Goal: Information Seeking & Learning: Learn about a topic

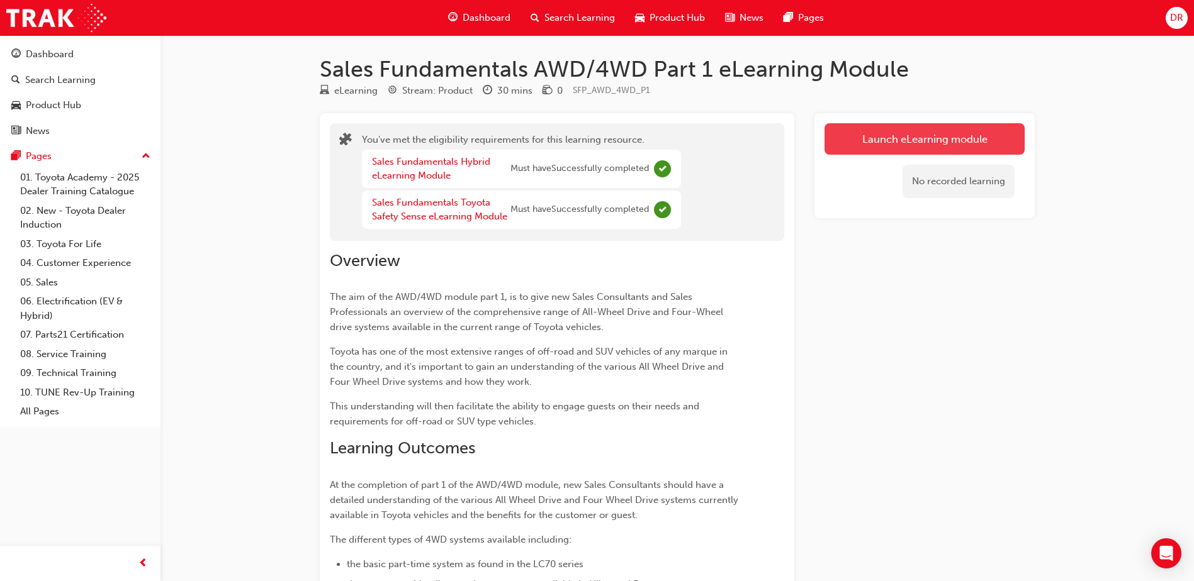
click at [923, 147] on button "Launch eLearning module" at bounding box center [924, 138] width 200 height 31
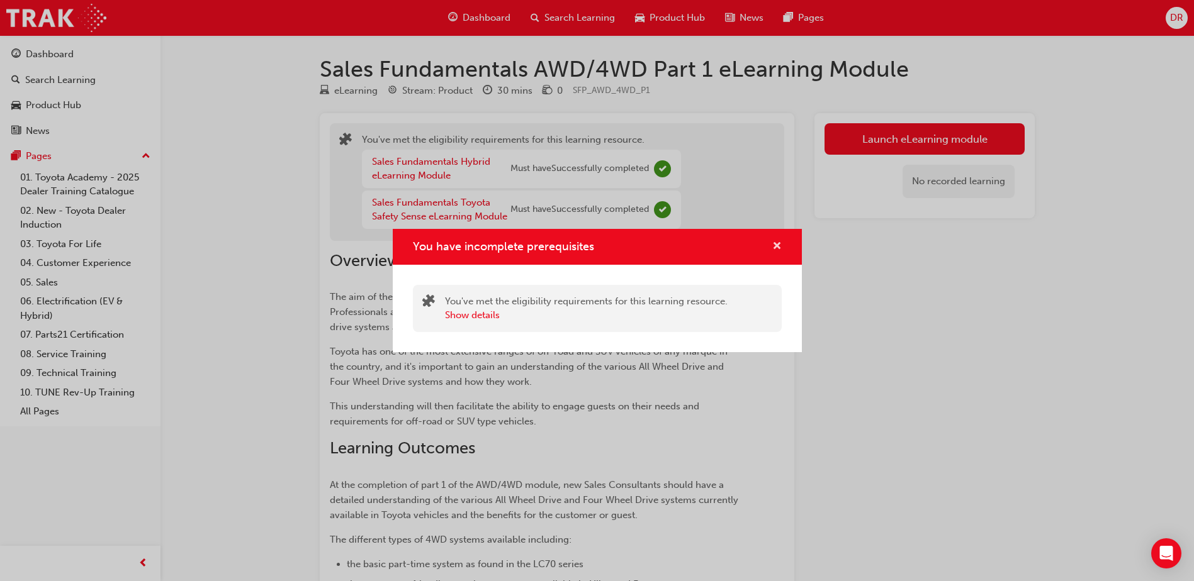
click at [778, 244] on span "cross-icon" at bounding box center [776, 247] width 9 height 11
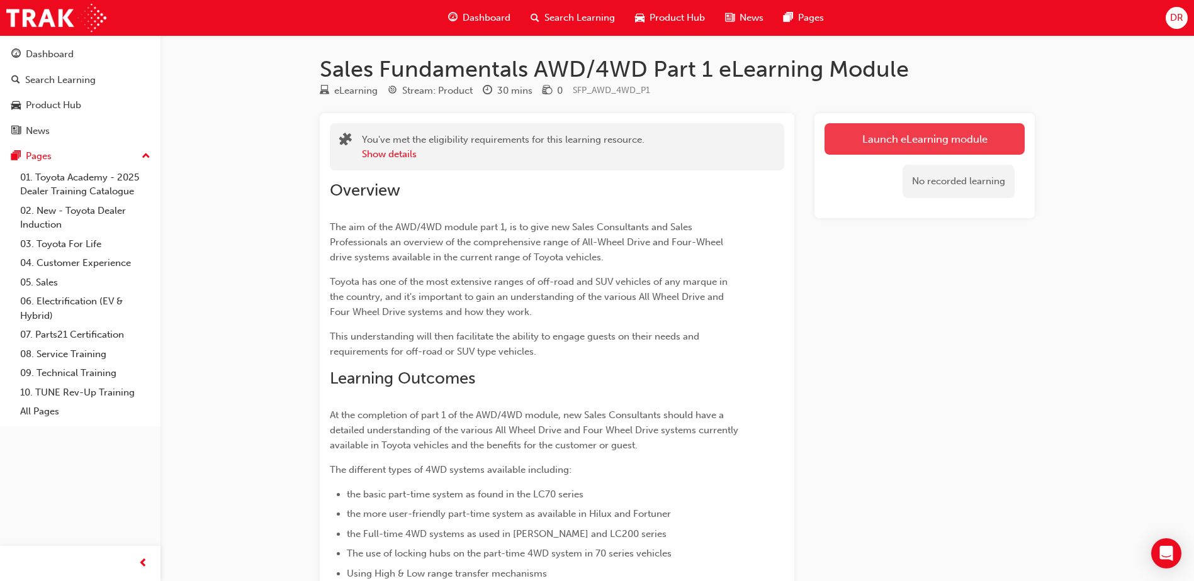
click at [947, 137] on link "Launch eLearning module" at bounding box center [924, 138] width 200 height 31
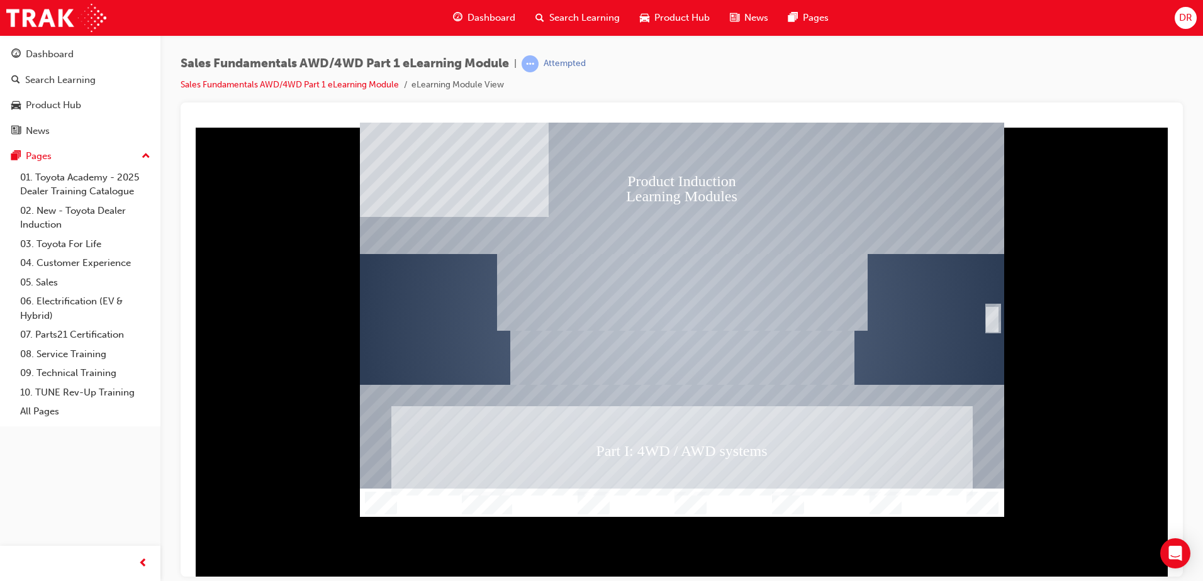
click at [992, 320] on div "SmartShape" at bounding box center [992, 318] width 13 height 25
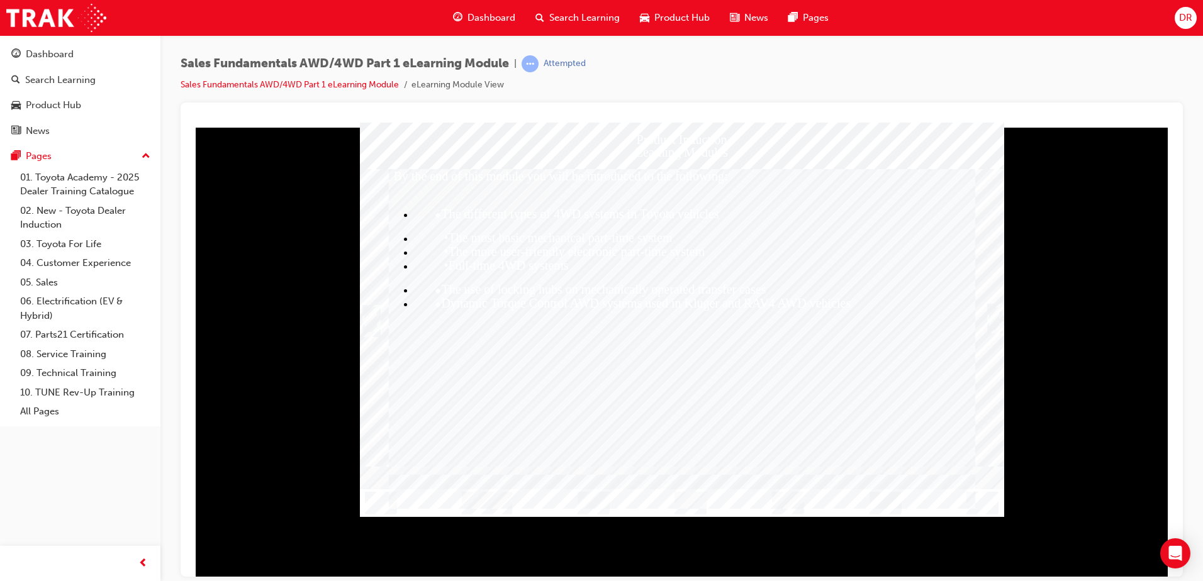
click at [992, 319] on div "Trigger this button to continue" at bounding box center [994, 318] width 13 height 25
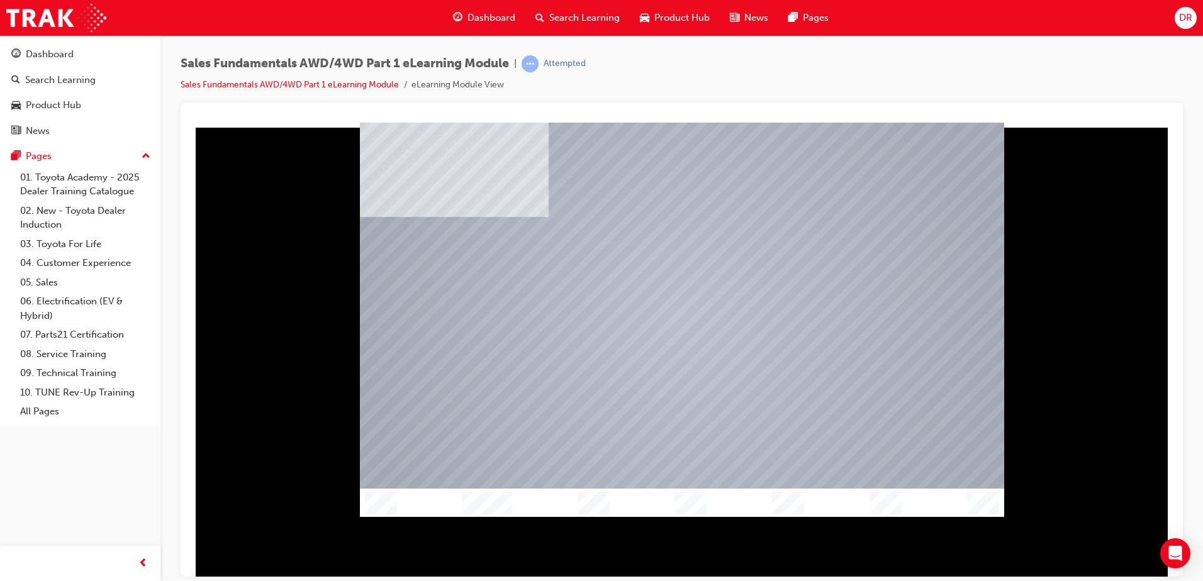
click at [917, 560] on div at bounding box center [682, 349] width 982 height 454
click at [913, 553] on div at bounding box center [682, 349] width 982 height 454
click at [848, 550] on div at bounding box center [682, 349] width 982 height 454
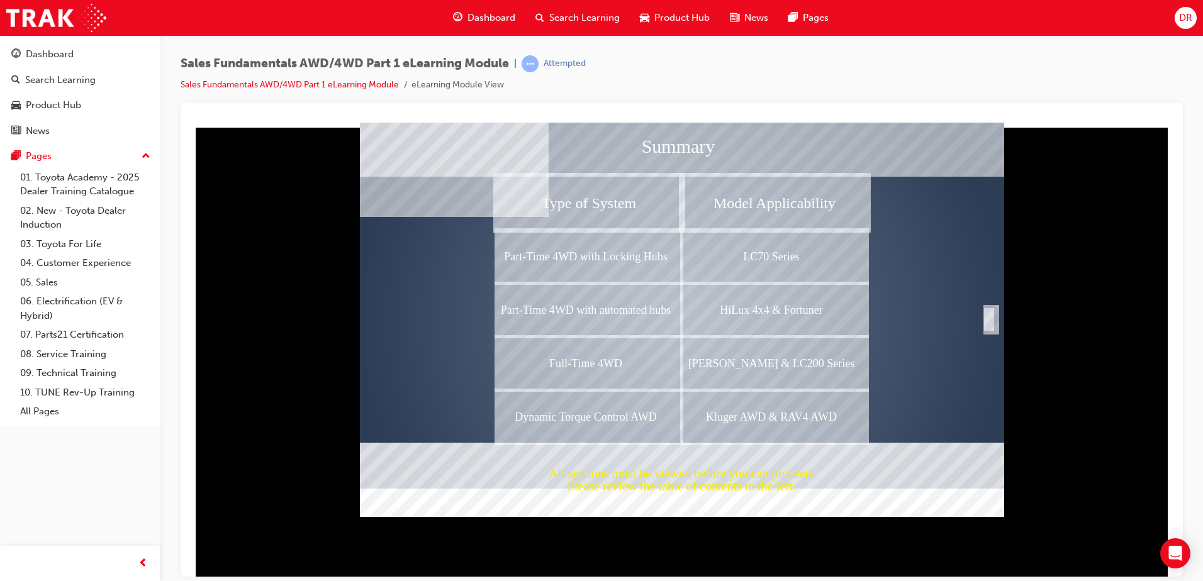
click at [989, 319] on div "Completion" at bounding box center [989, 318] width 13 height 25
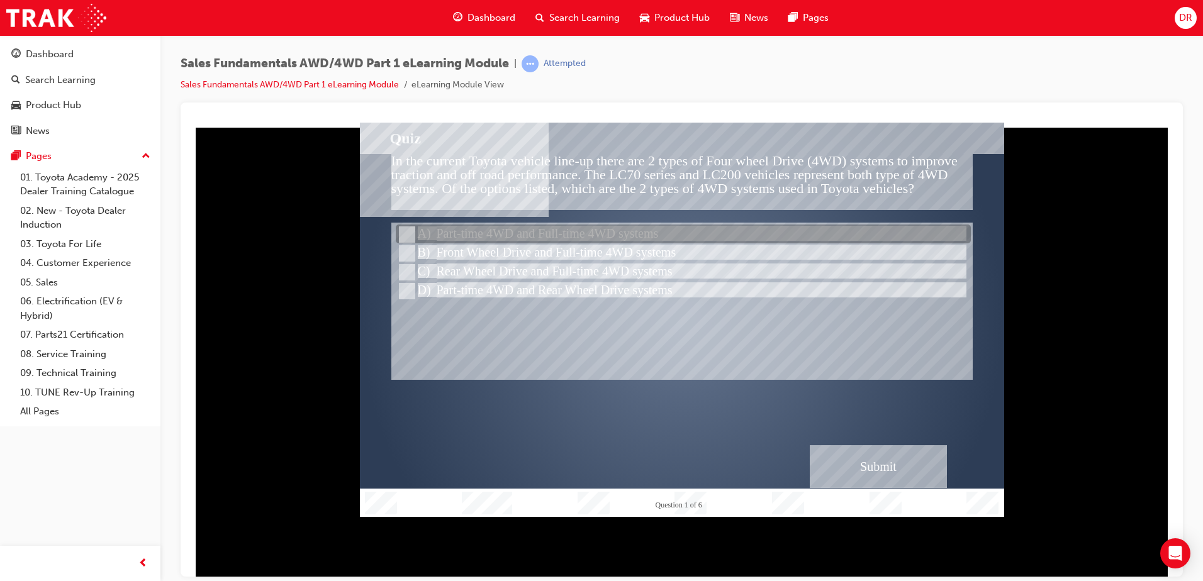
click at [405, 231] on input "Part-time 4WD and Full-time 4WD systems" at bounding box center [406, 235] width 14 height 14
radio input "true"
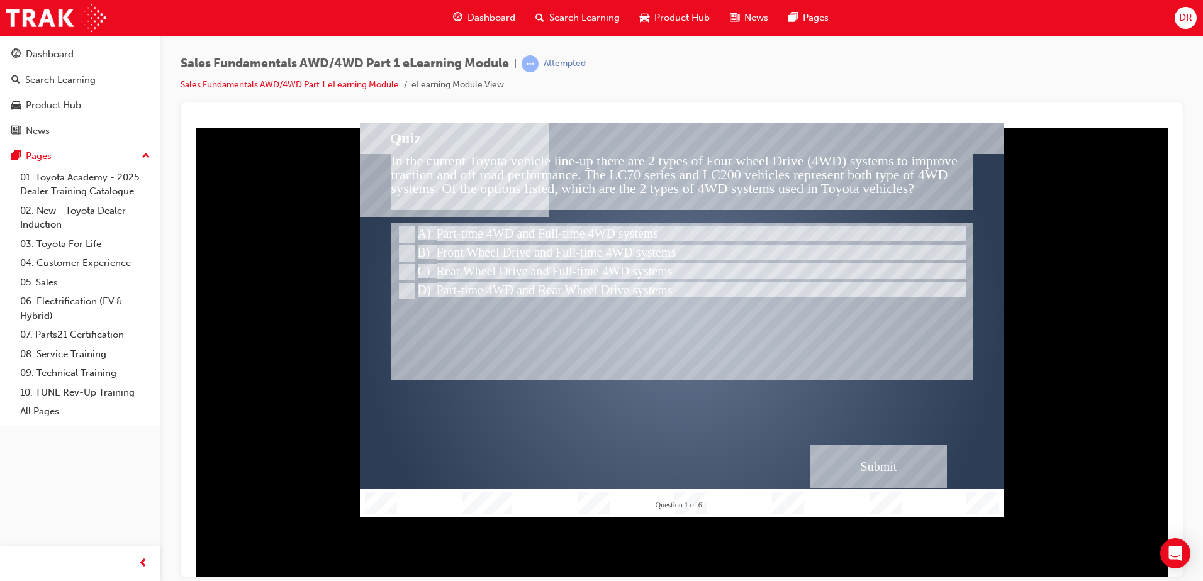
click at [880, 465] on div "Submit" at bounding box center [878, 466] width 137 height 43
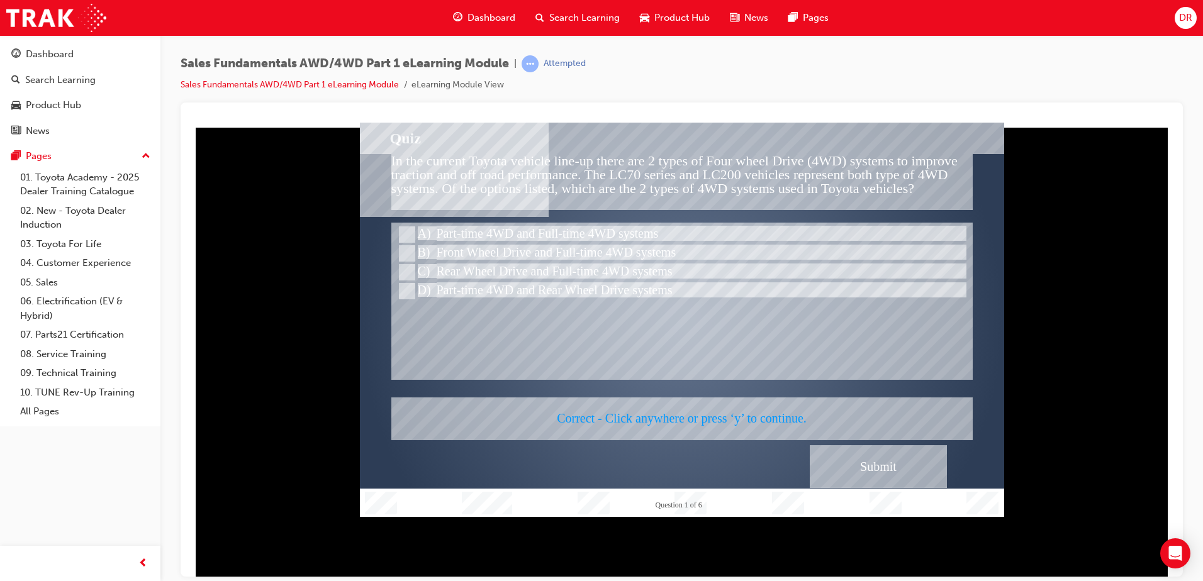
click at [775, 359] on div at bounding box center [682, 319] width 644 height 395
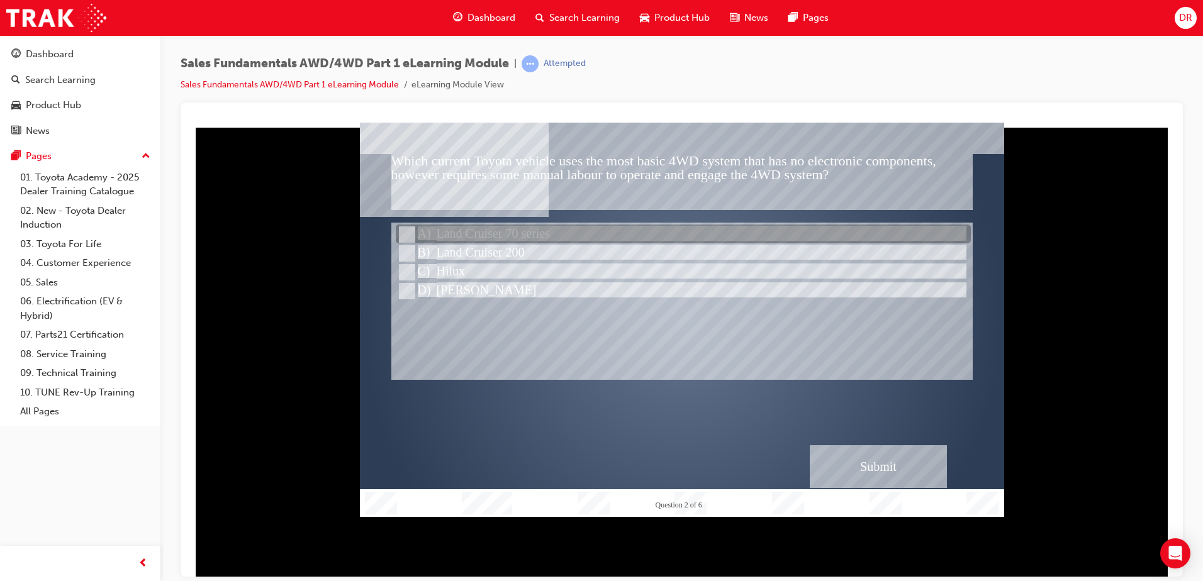
click at [409, 232] on input "Land Cruiser 70 series" at bounding box center [406, 235] width 14 height 14
radio input "true"
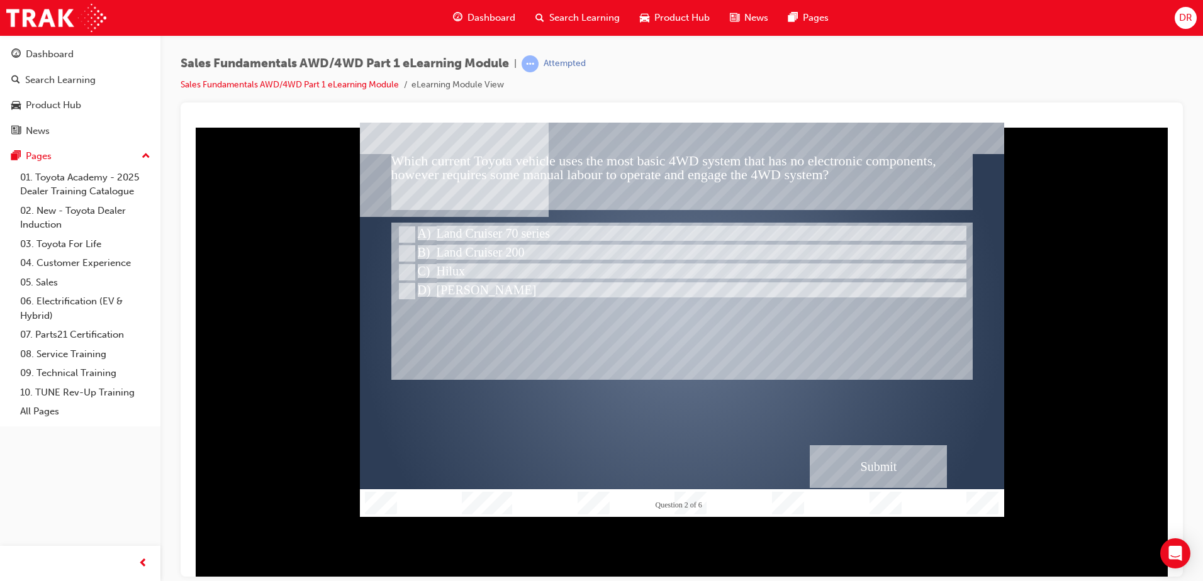
click at [878, 467] on div "Submit" at bounding box center [878, 466] width 137 height 43
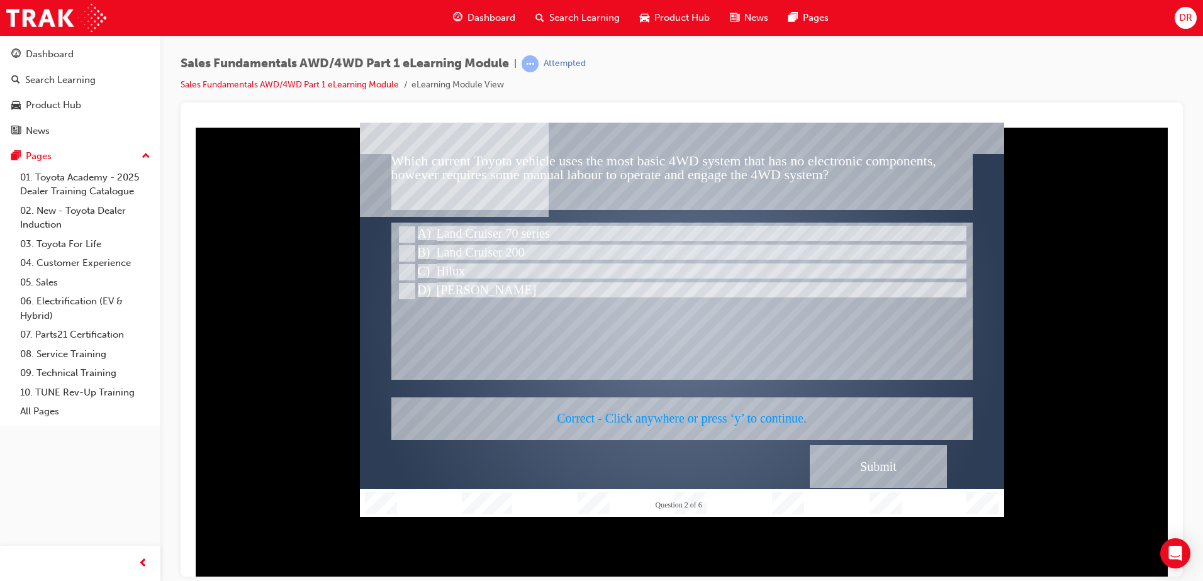
click at [715, 295] on div at bounding box center [682, 319] width 644 height 395
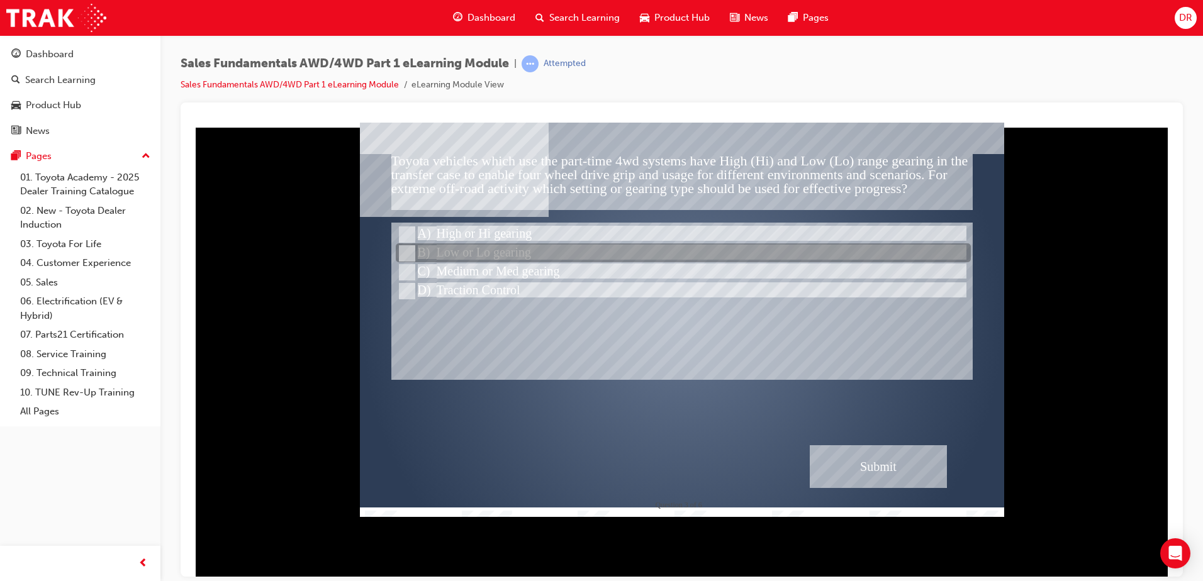
click at [407, 252] on input "Low or Lo gearing" at bounding box center [406, 254] width 14 height 14
radio input "true"
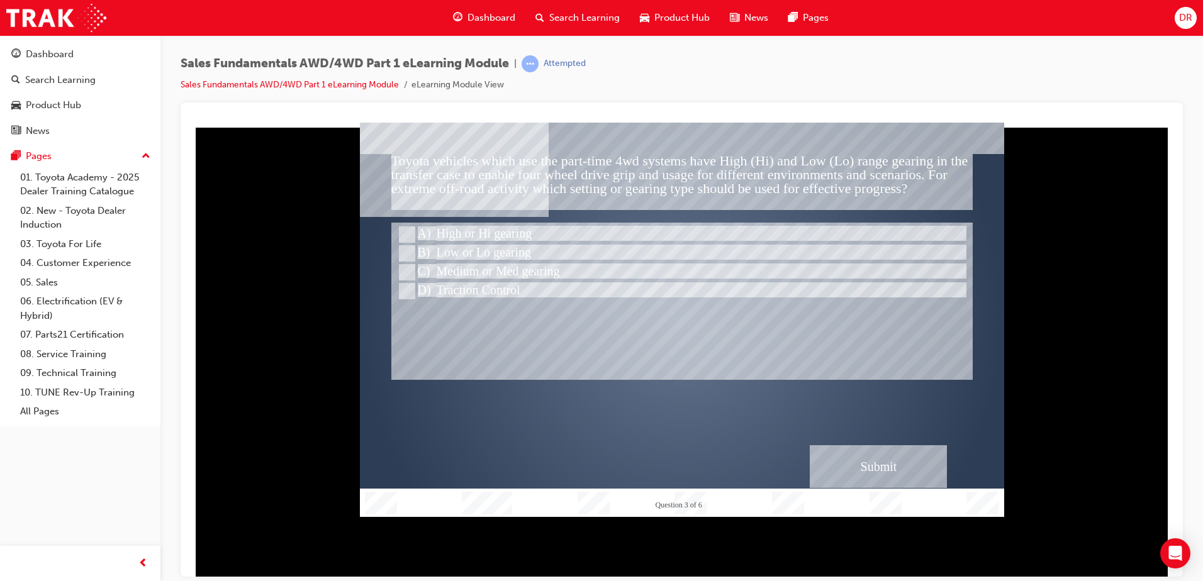
click at [880, 473] on div "Submit" at bounding box center [878, 466] width 137 height 43
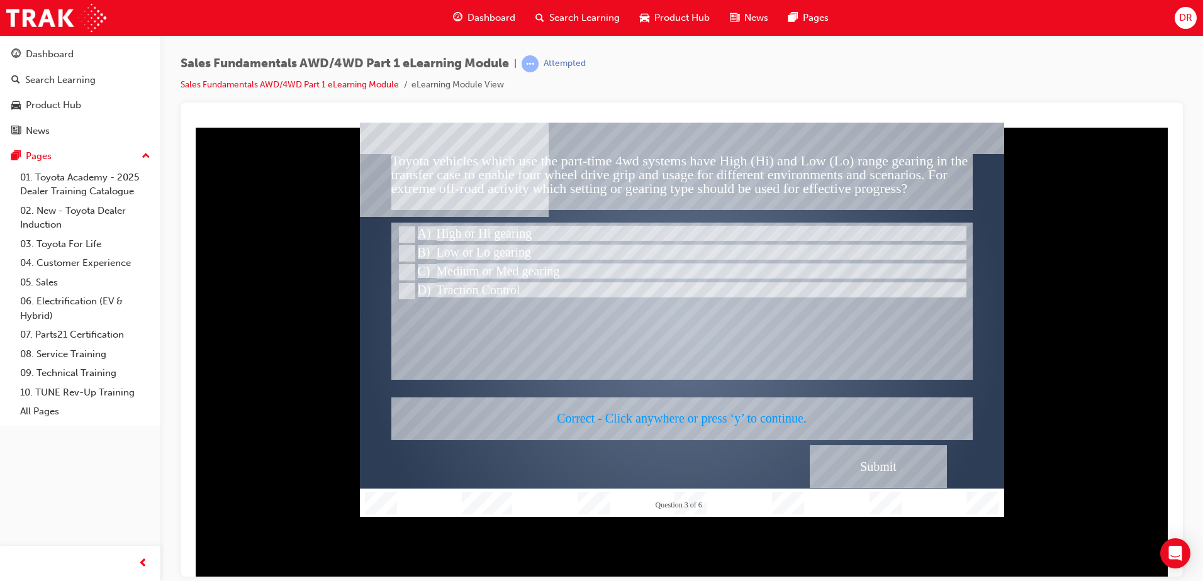
click at [744, 328] on div at bounding box center [682, 319] width 644 height 395
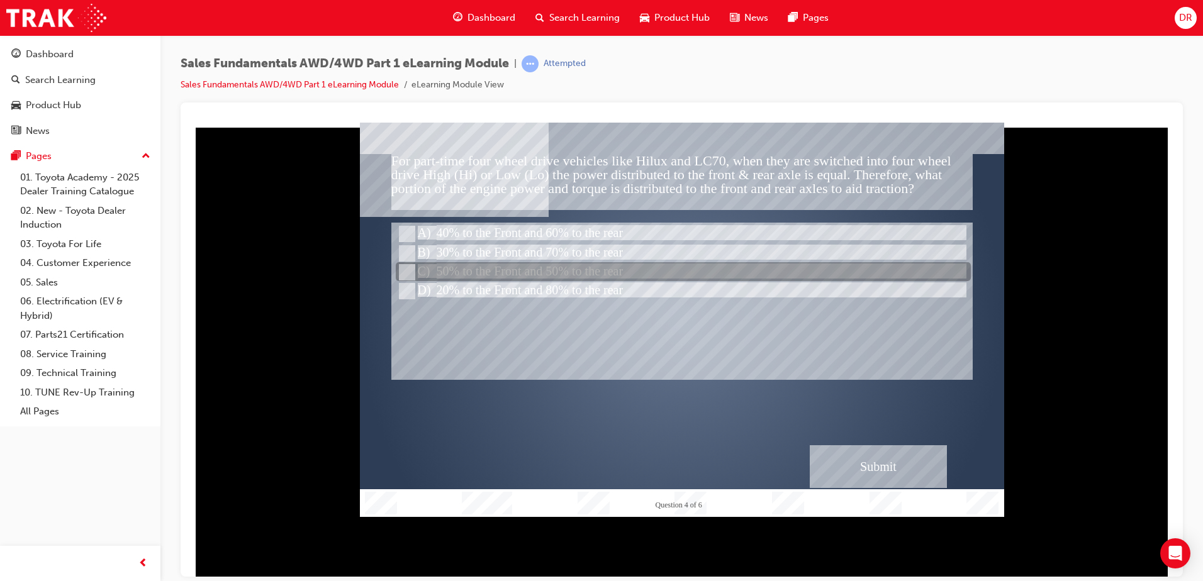
drag, startPoint x: 404, startPoint y: 270, endPoint x: 494, endPoint y: 292, distance: 92.6
click at [415, 270] on div at bounding box center [683, 272] width 575 height 19
radio input "true"
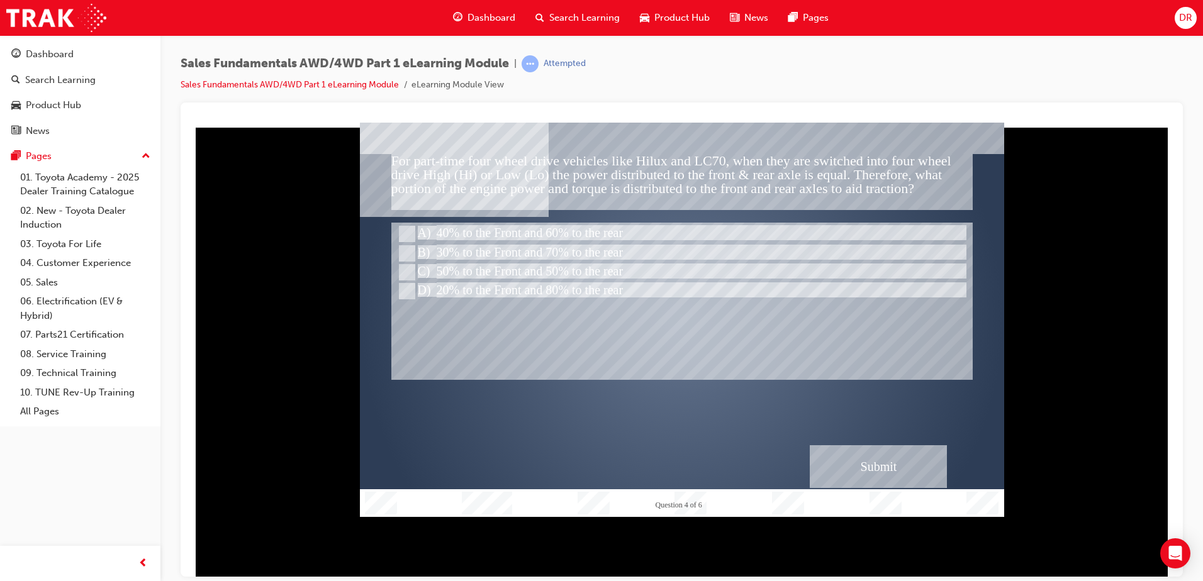
click at [878, 468] on div "Submit" at bounding box center [878, 466] width 137 height 43
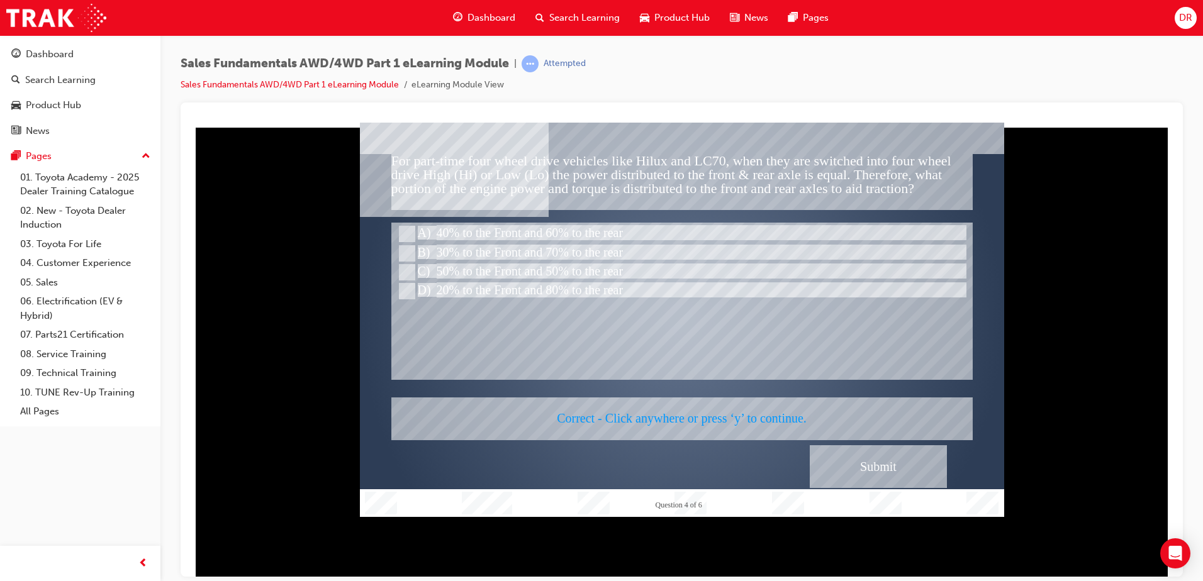
click at [807, 344] on div at bounding box center [682, 319] width 644 height 395
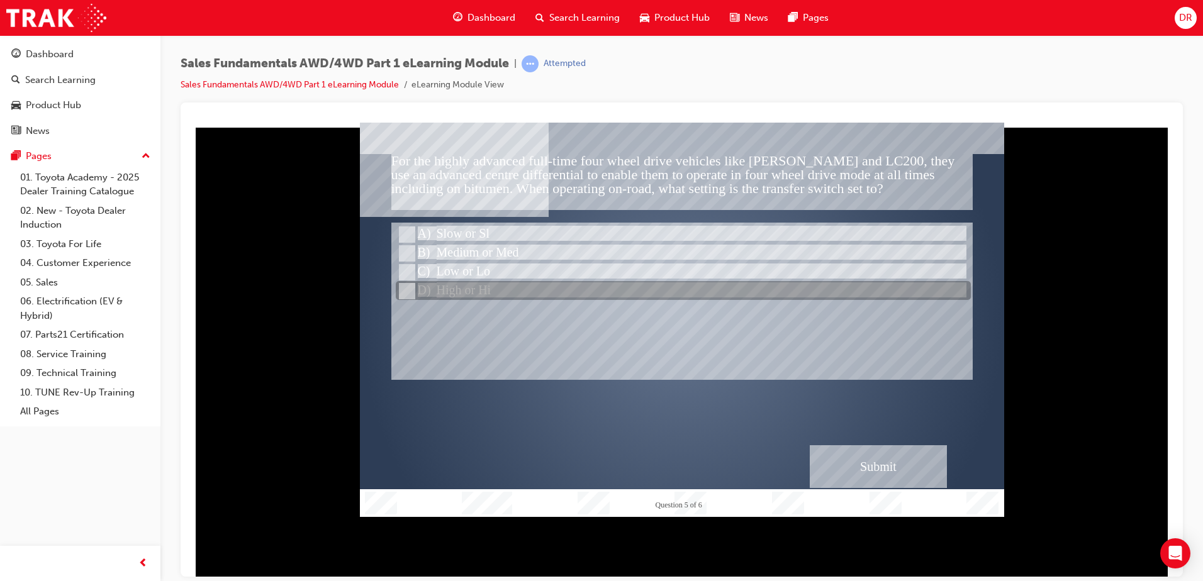
click at [407, 285] on input "High or Hi" at bounding box center [406, 291] width 14 height 14
radio input "true"
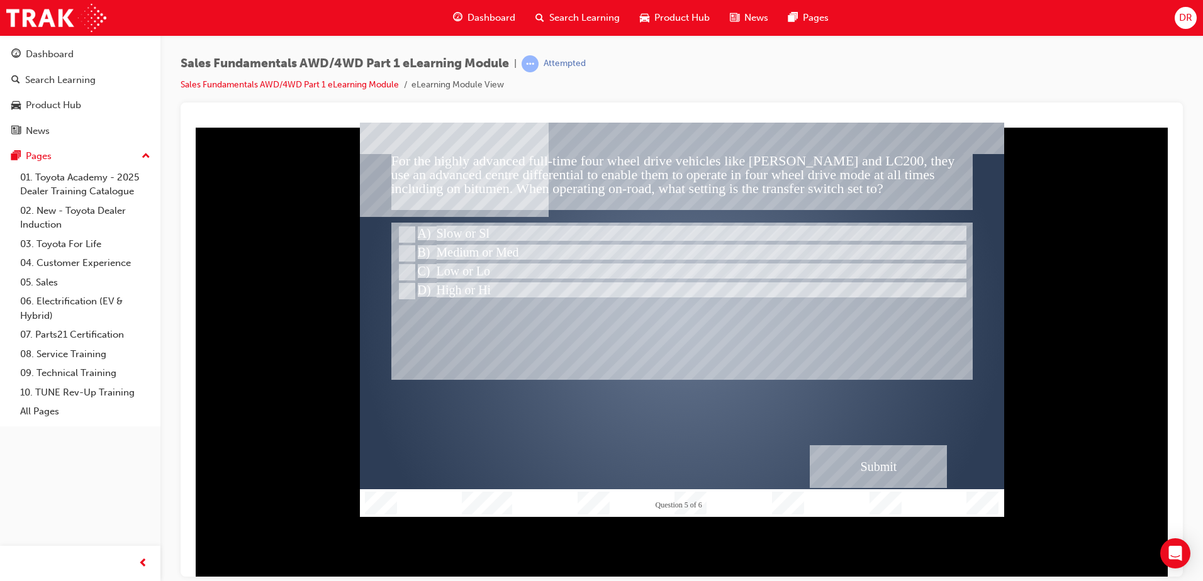
click at [841, 463] on div "Submit" at bounding box center [878, 466] width 137 height 43
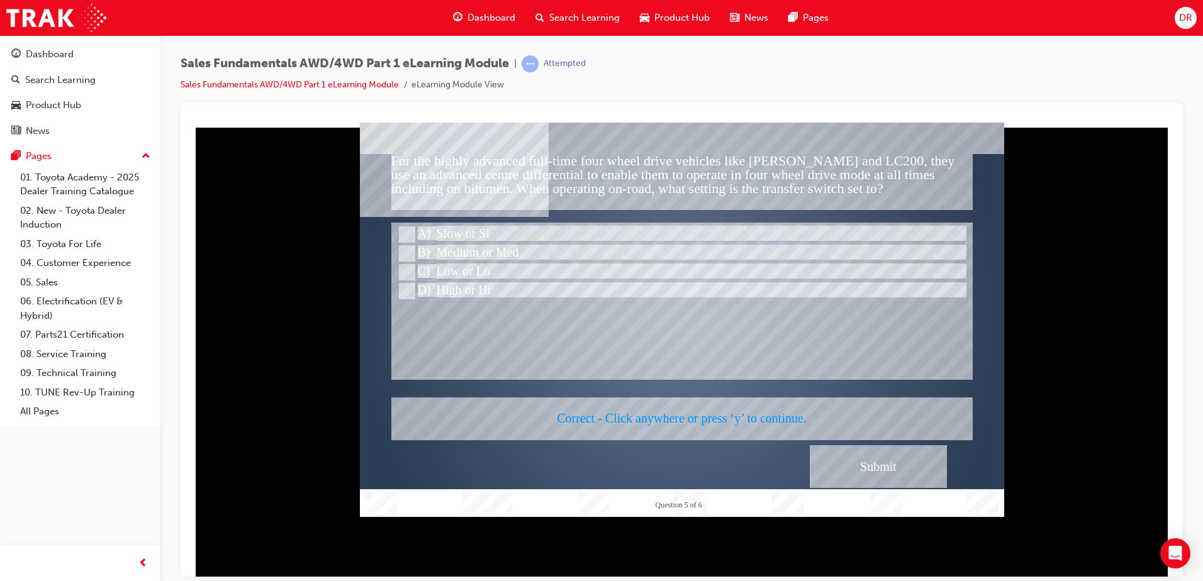
click at [745, 331] on div at bounding box center [682, 319] width 644 height 395
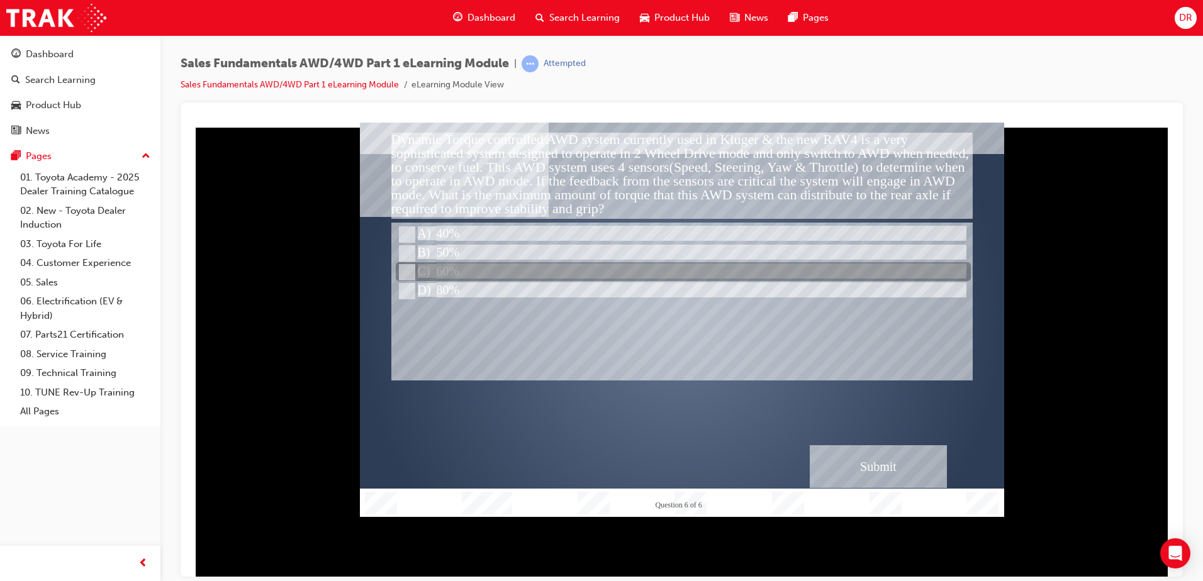
click at [408, 269] on input "60%" at bounding box center [406, 273] width 14 height 14
radio input "true"
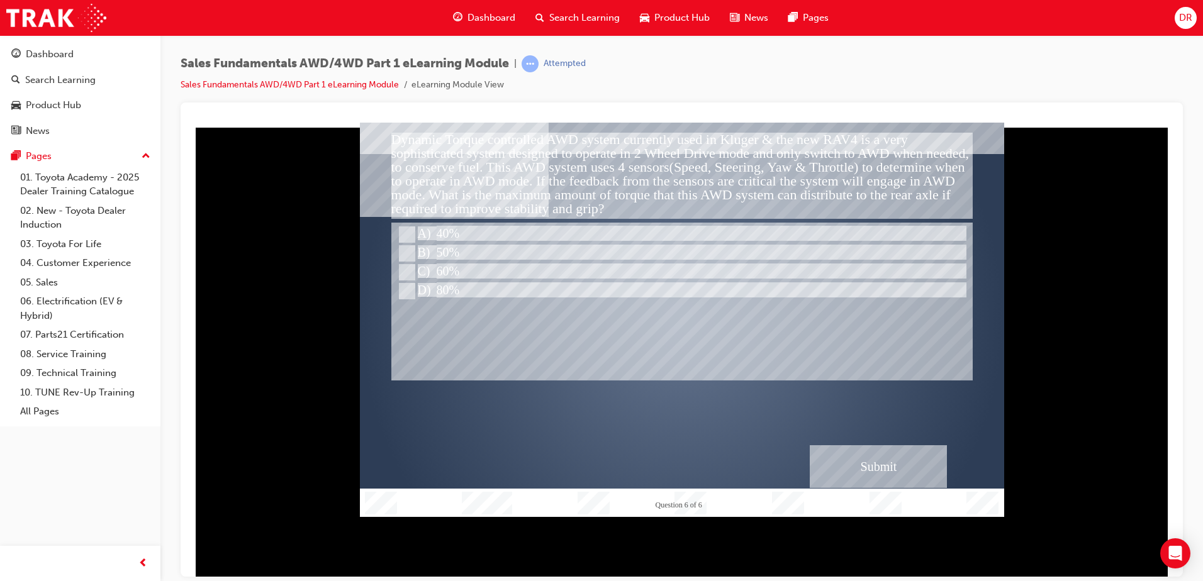
click at [887, 472] on div "Submit" at bounding box center [878, 466] width 137 height 43
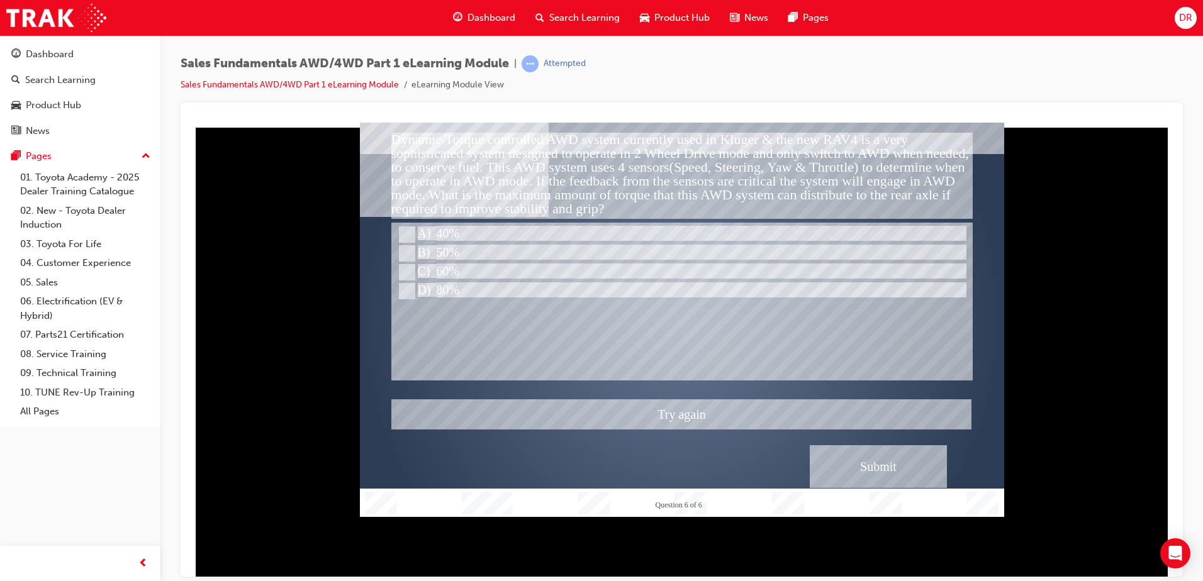
click at [407, 230] on div at bounding box center [682, 319] width 644 height 395
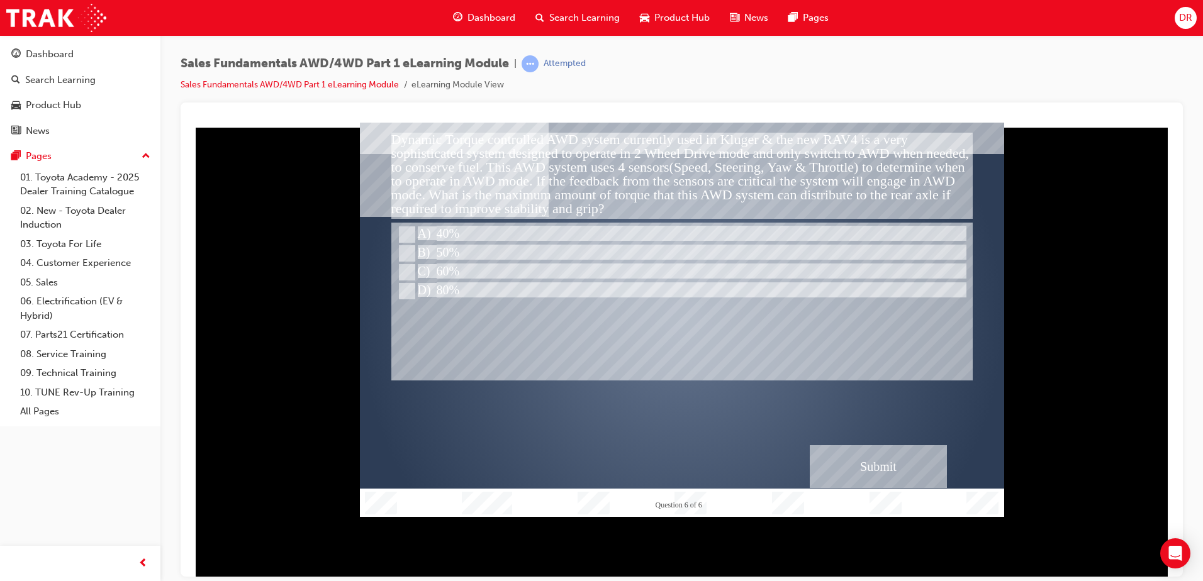
drag, startPoint x: 573, startPoint y: 328, endPoint x: 515, endPoint y: 317, distance: 59.0
click at [571, 328] on div at bounding box center [681, 301] width 581 height 158
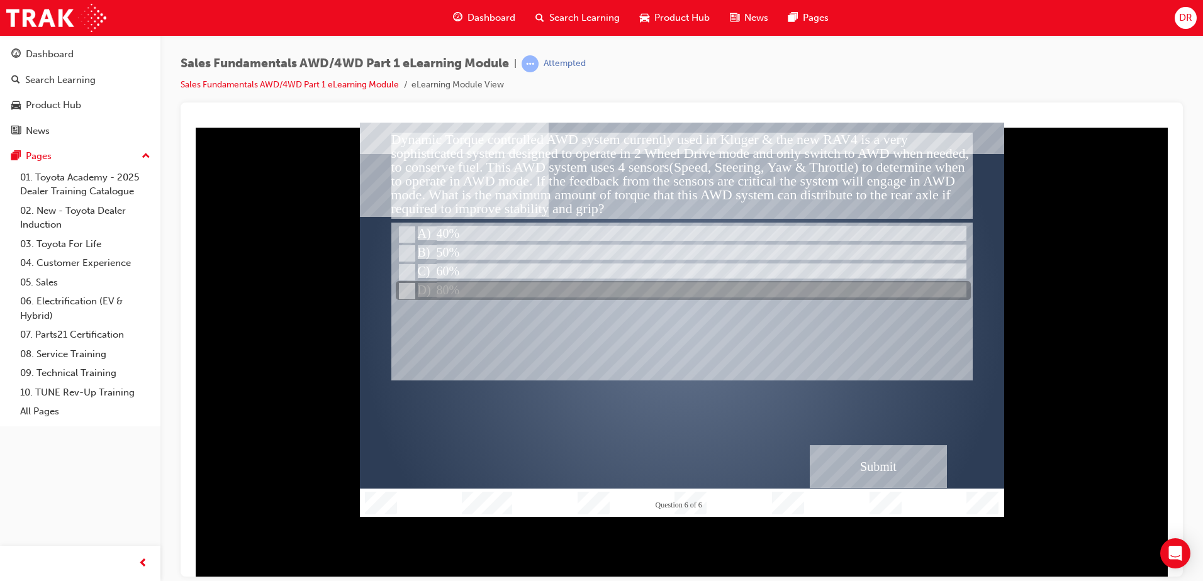
click at [408, 291] on input "80%" at bounding box center [406, 291] width 14 height 14
radio input "true"
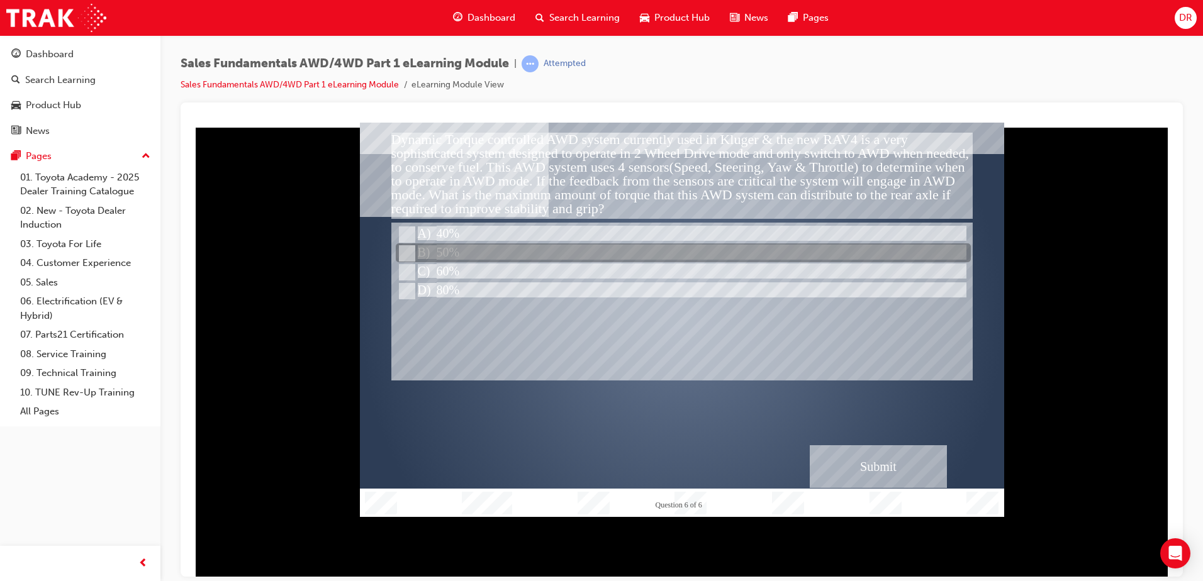
click at [403, 255] on input "50%" at bounding box center [406, 254] width 14 height 14
radio input "true"
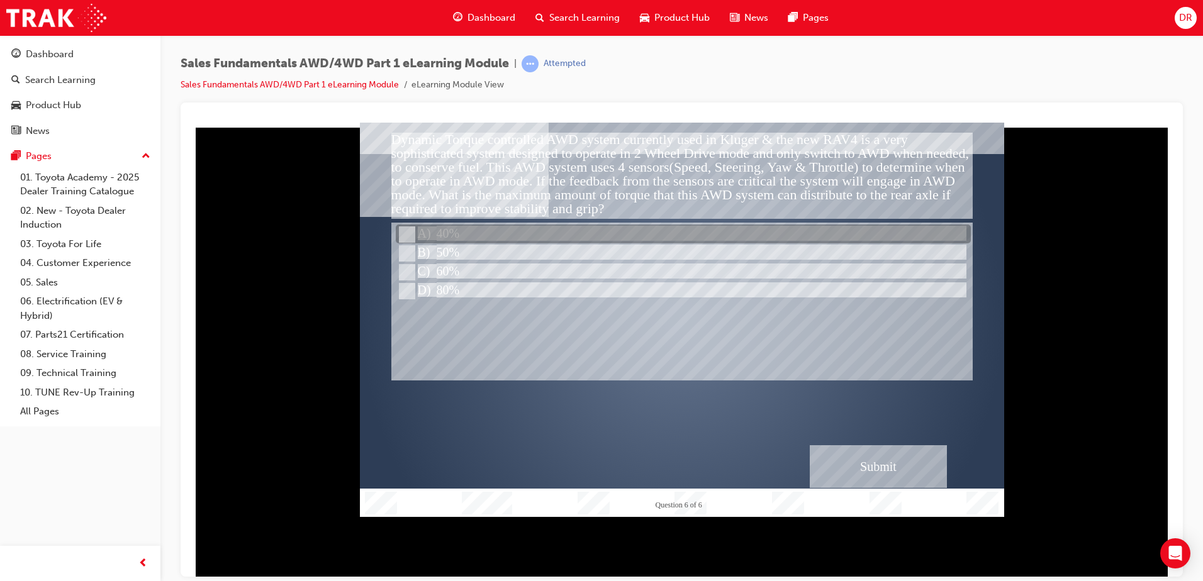
click at [403, 233] on input "40%" at bounding box center [406, 235] width 14 height 14
radio input "true"
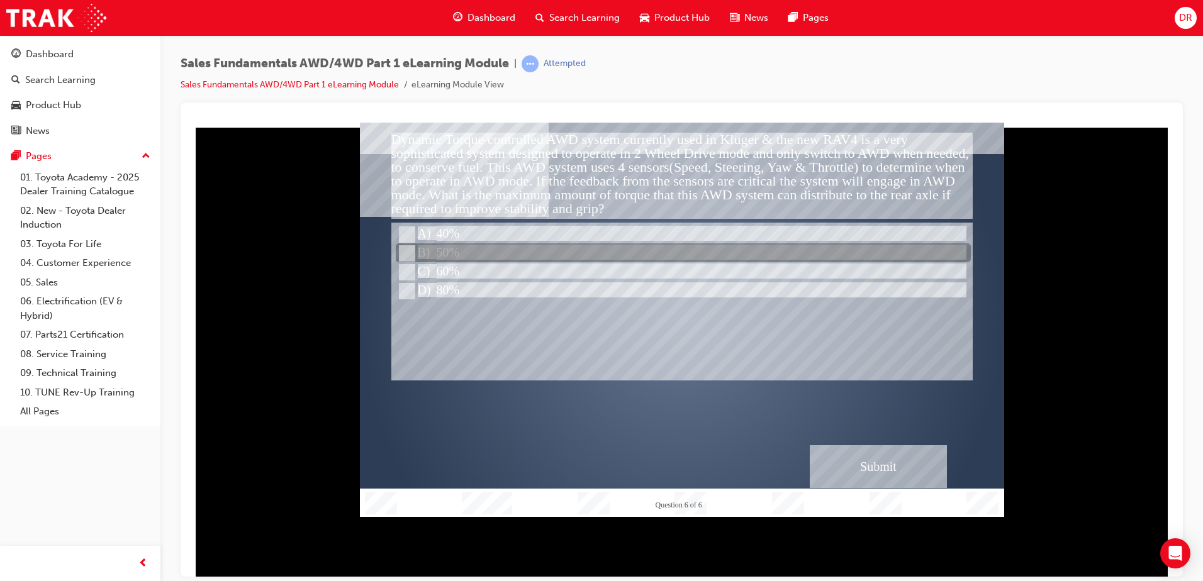
click at [403, 252] on input "50%" at bounding box center [406, 254] width 14 height 14
radio input "true"
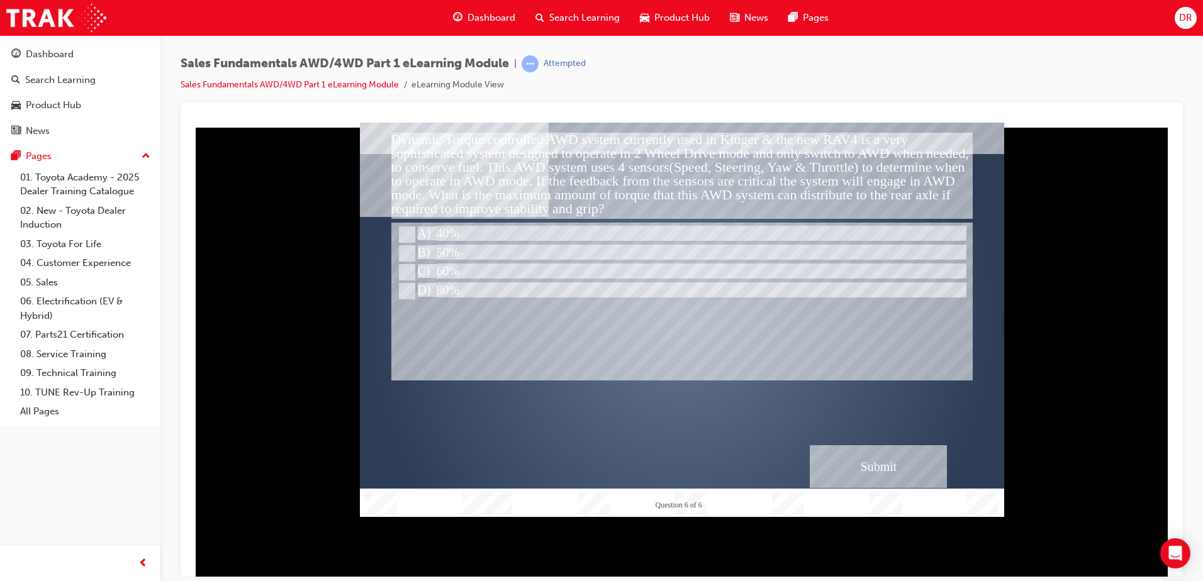
click at [900, 457] on div "Submit" at bounding box center [878, 466] width 137 height 43
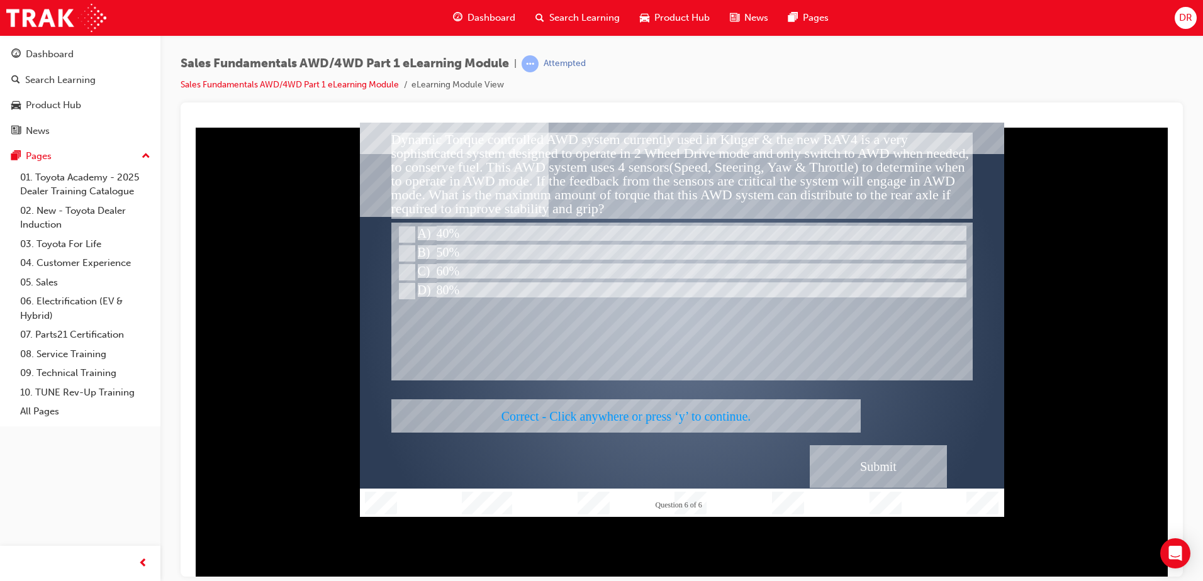
click at [778, 356] on div at bounding box center [682, 319] width 644 height 395
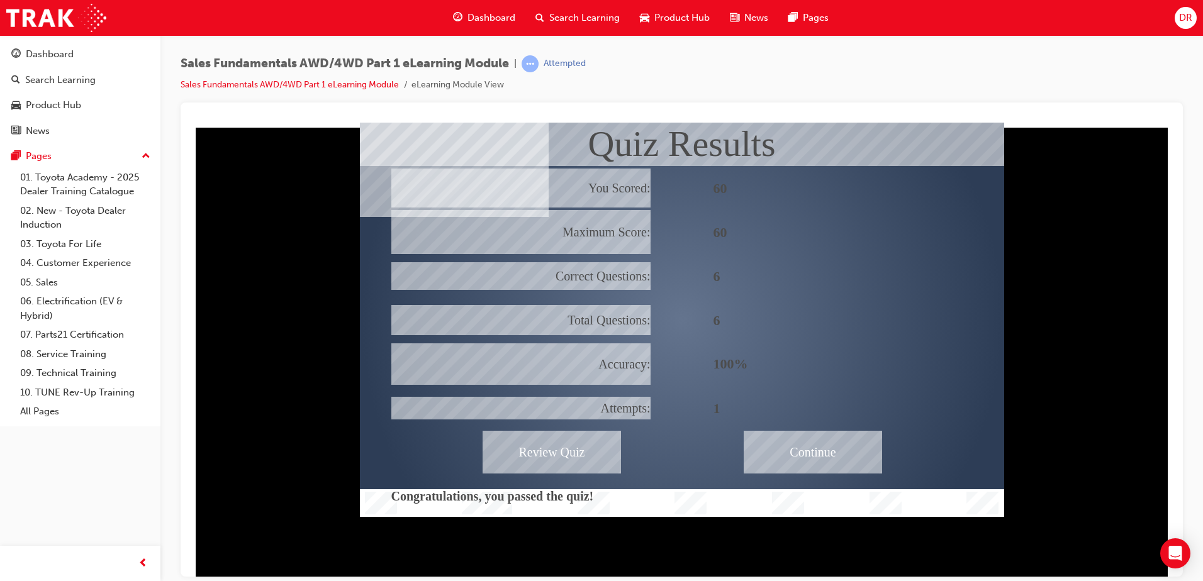
click at [839, 448] on div "Continue" at bounding box center [813, 451] width 138 height 43
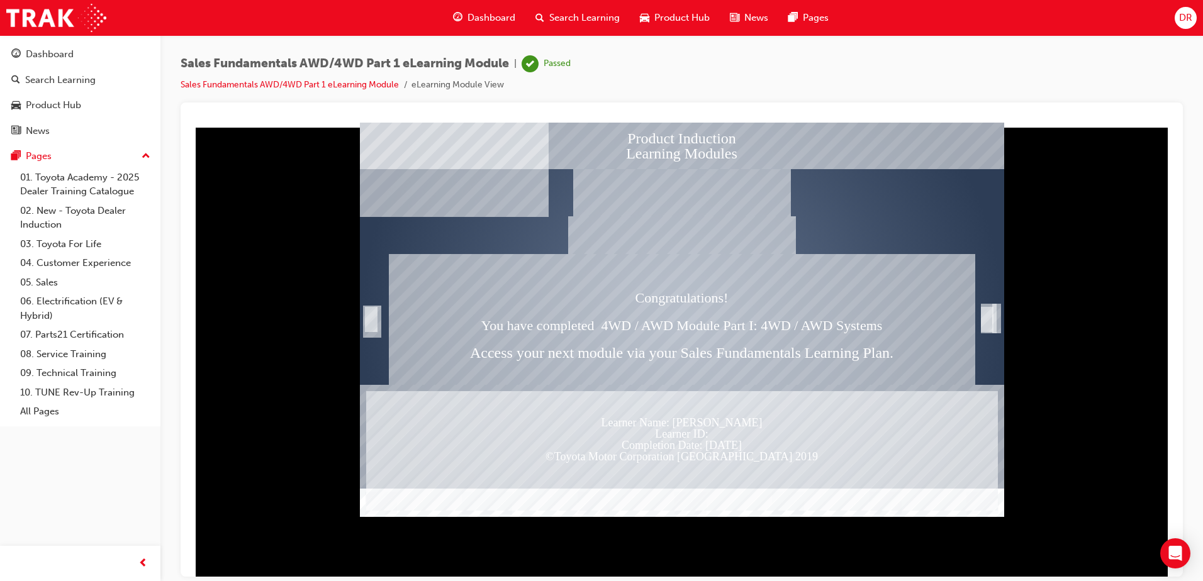
click at [989, 316] on div "Trigger this button to exit" at bounding box center [987, 318] width 13 height 25
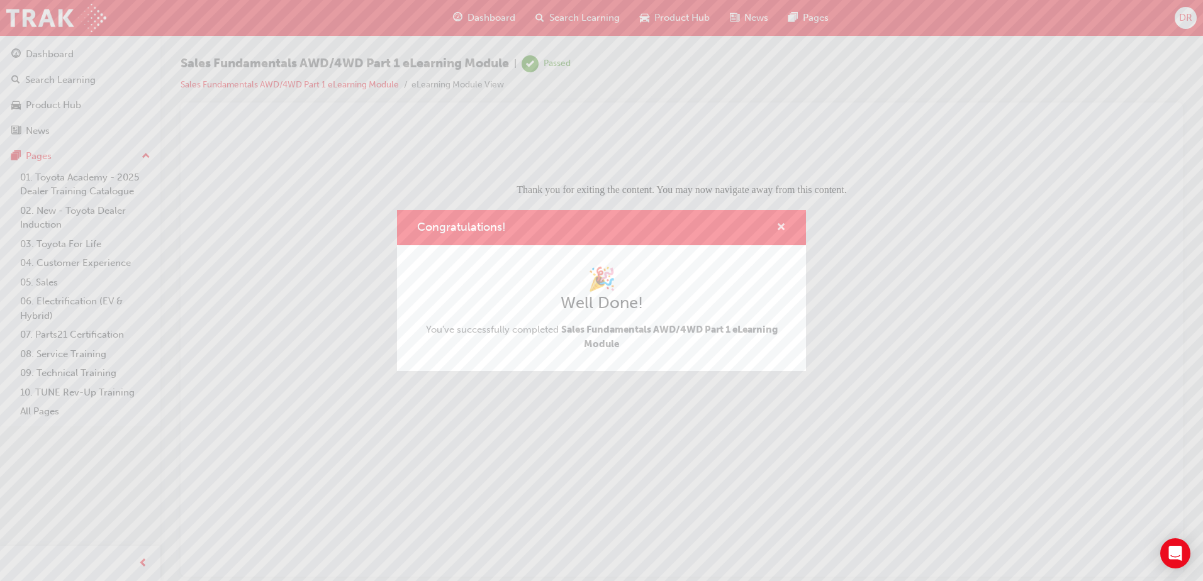
click at [782, 223] on span "cross-icon" at bounding box center [781, 228] width 9 height 11
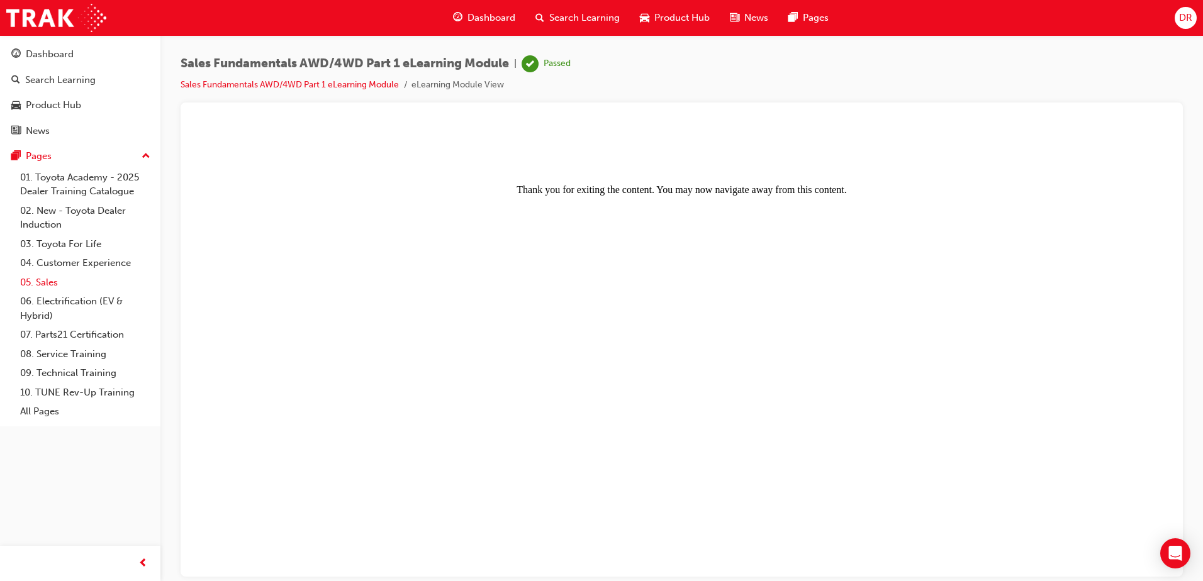
click at [47, 281] on link "05. Sales" at bounding box center [85, 283] width 140 height 20
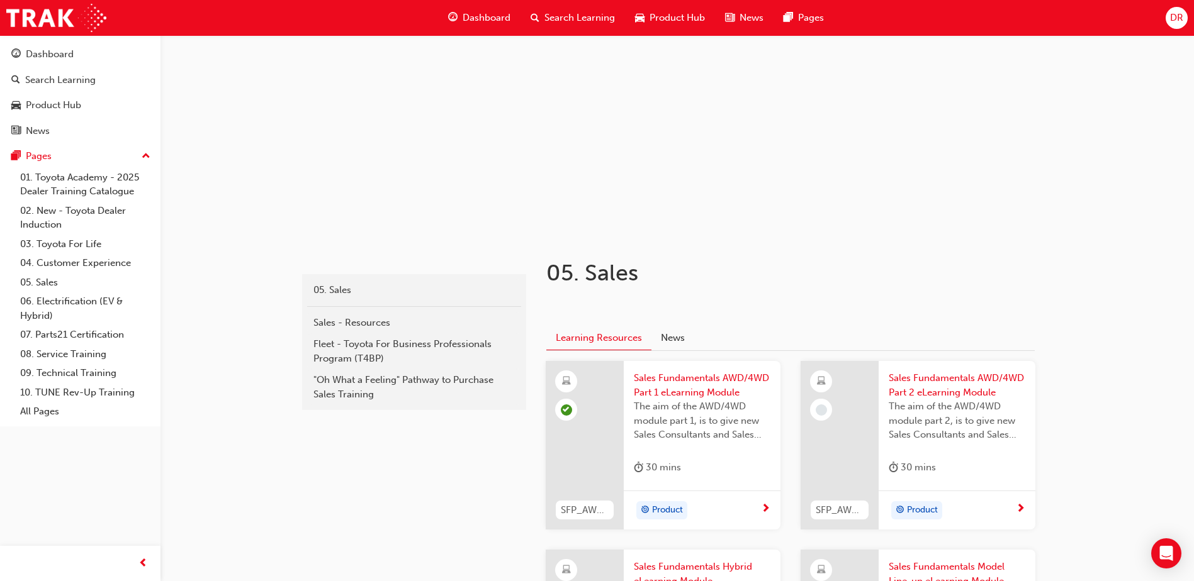
scroll to position [189, 0]
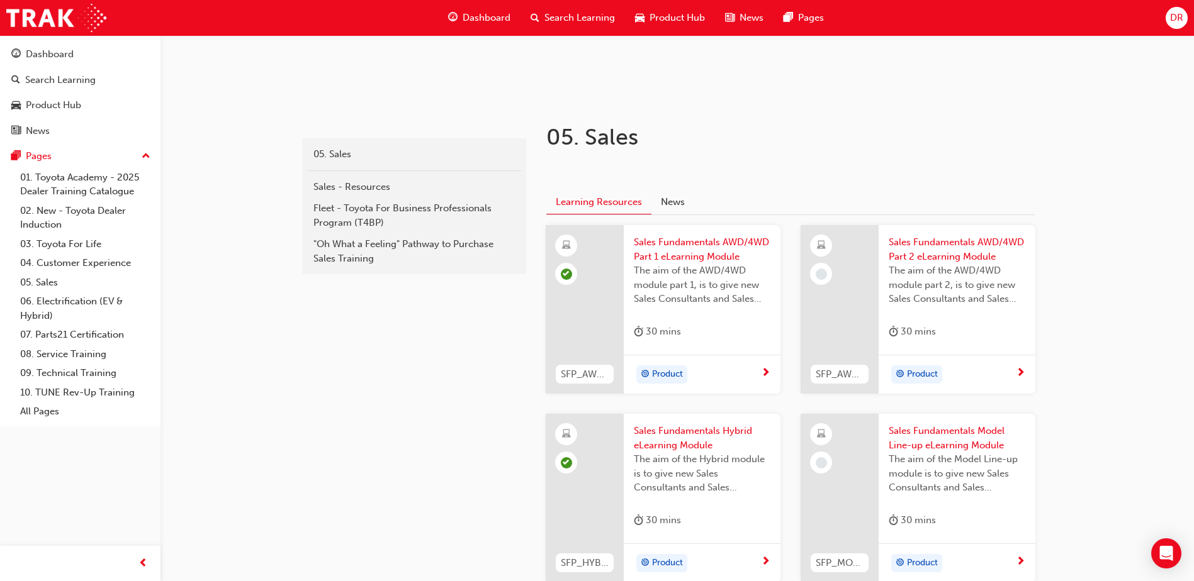
click at [938, 245] on span "Sales Fundamentals AWD/4WD Part 2 eLearning Module" at bounding box center [957, 249] width 137 height 28
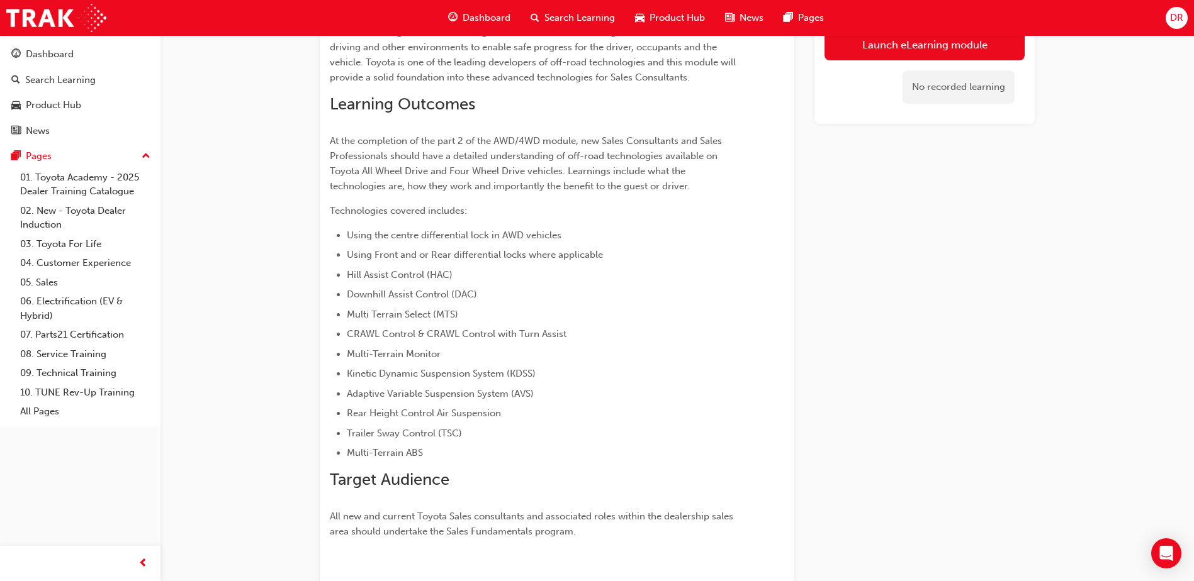
scroll to position [189, 0]
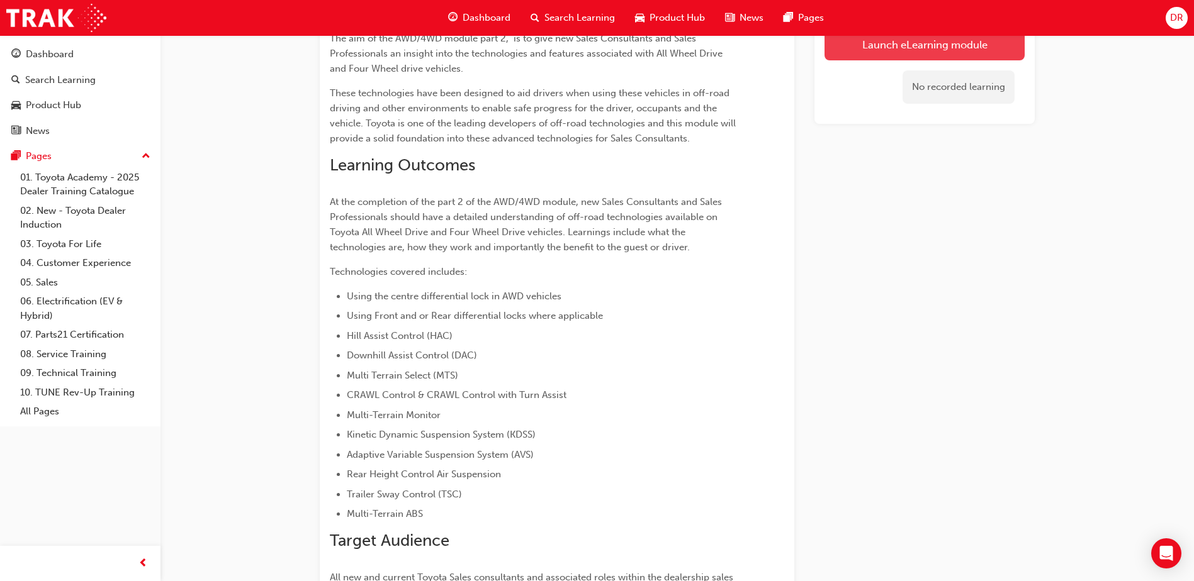
click at [875, 50] on link "Launch eLearning module" at bounding box center [924, 44] width 200 height 31
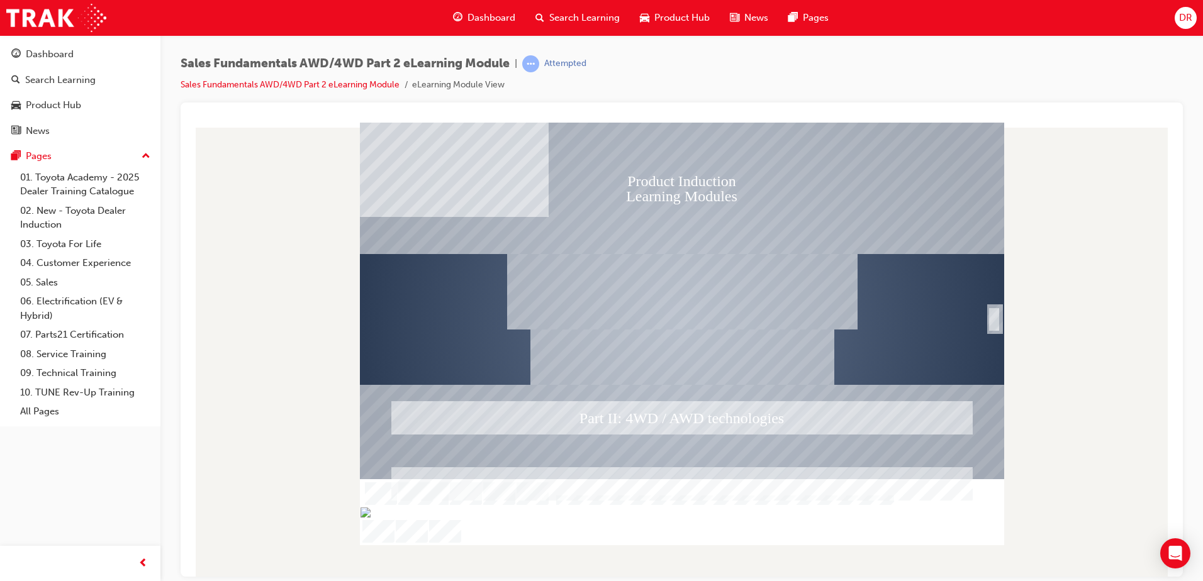
click at [990, 320] on div "SmartShape" at bounding box center [994, 332] width 13 height 25
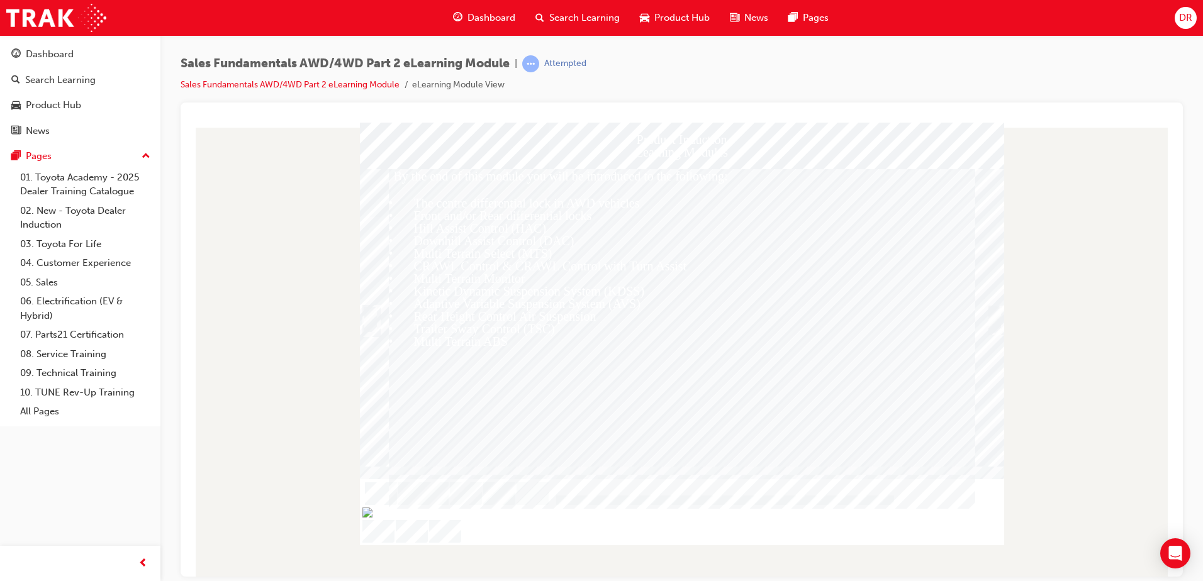
click at [994, 321] on div "Trigger this button to continue" at bounding box center [995, 333] width 13 height 27
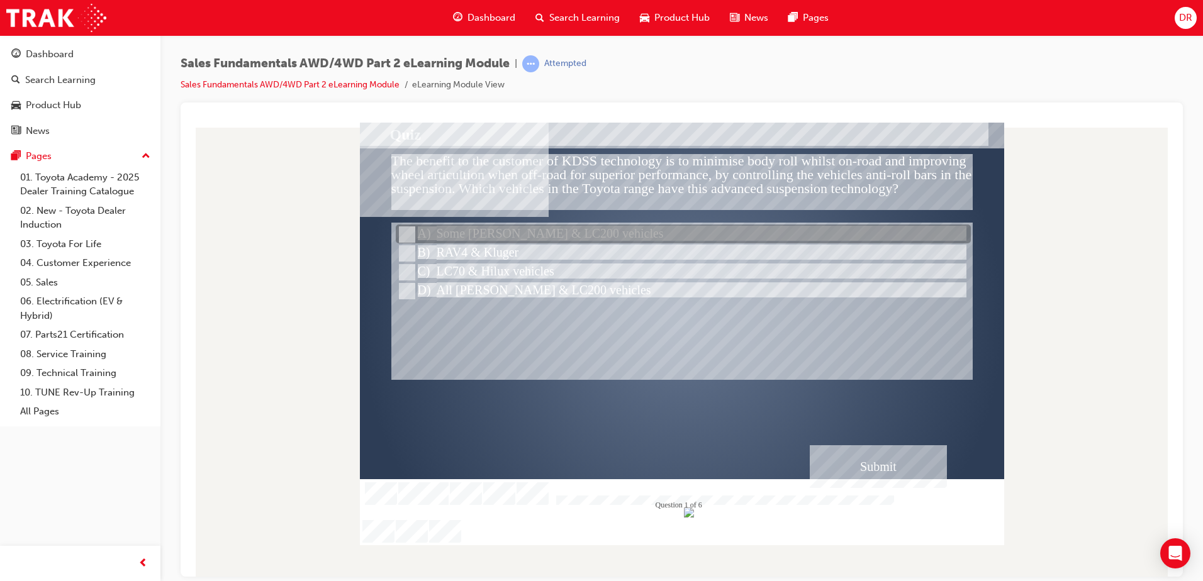
click at [407, 230] on input "Some Prado & LC200 vehicles" at bounding box center [406, 235] width 14 height 14
radio input "true"
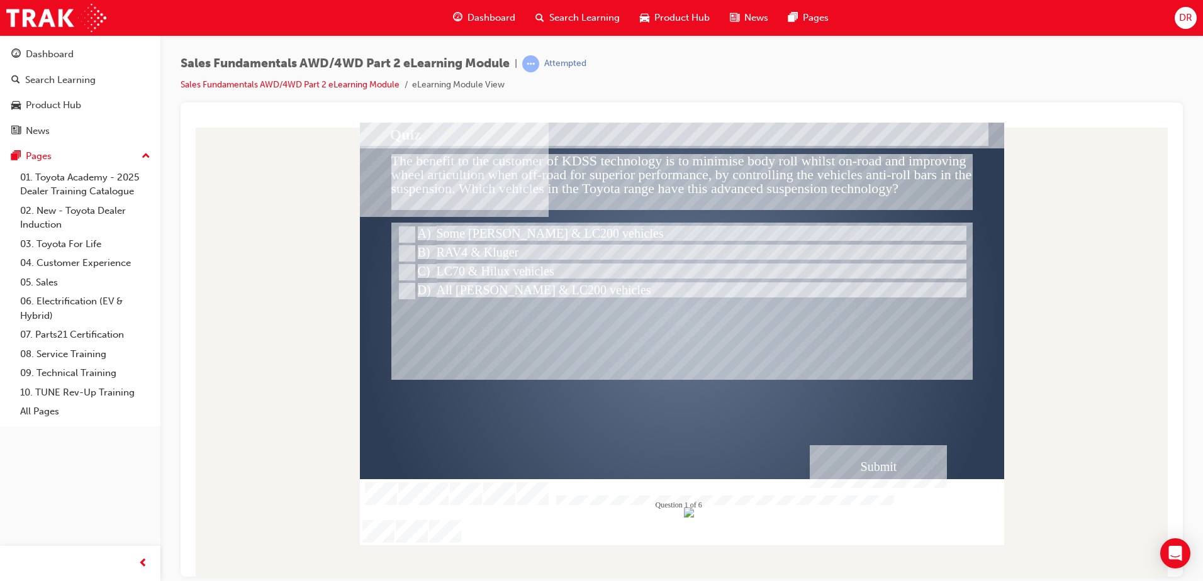
click at [825, 455] on div "Submit" at bounding box center [878, 466] width 137 height 43
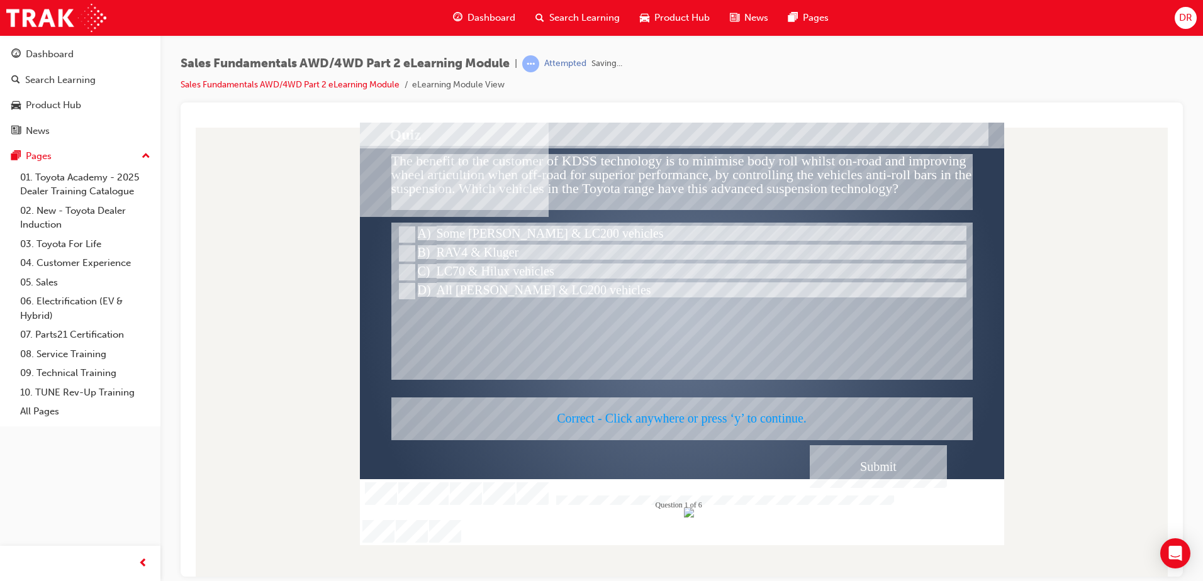
click at [737, 335] on div at bounding box center [682, 333] width 644 height 423
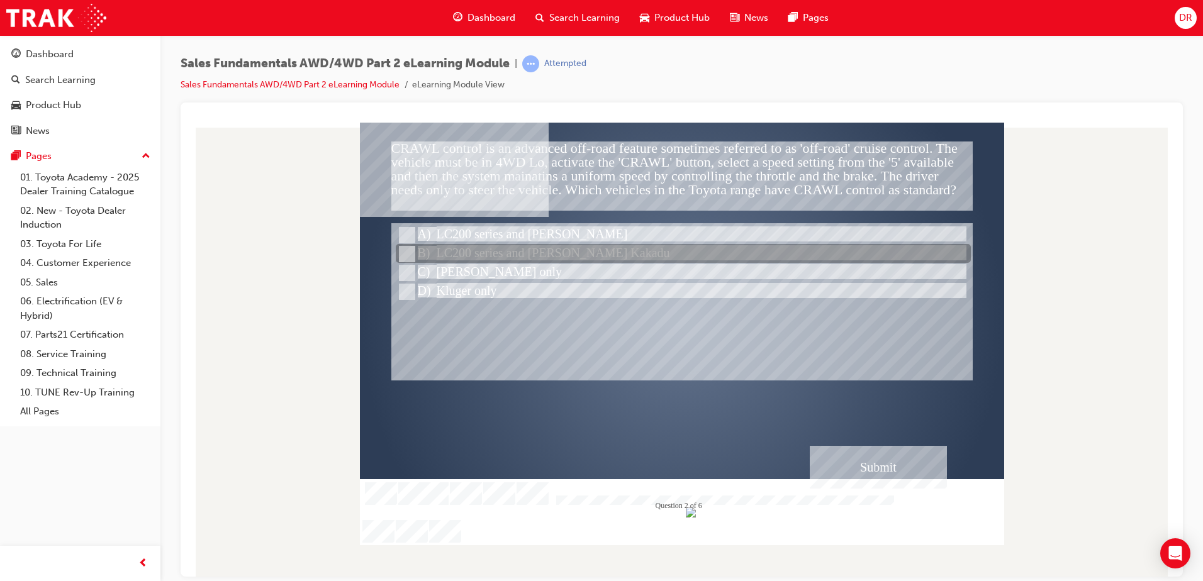
click at [402, 249] on input "LC200 series and Prado Kakadu" at bounding box center [406, 254] width 14 height 14
radio input "true"
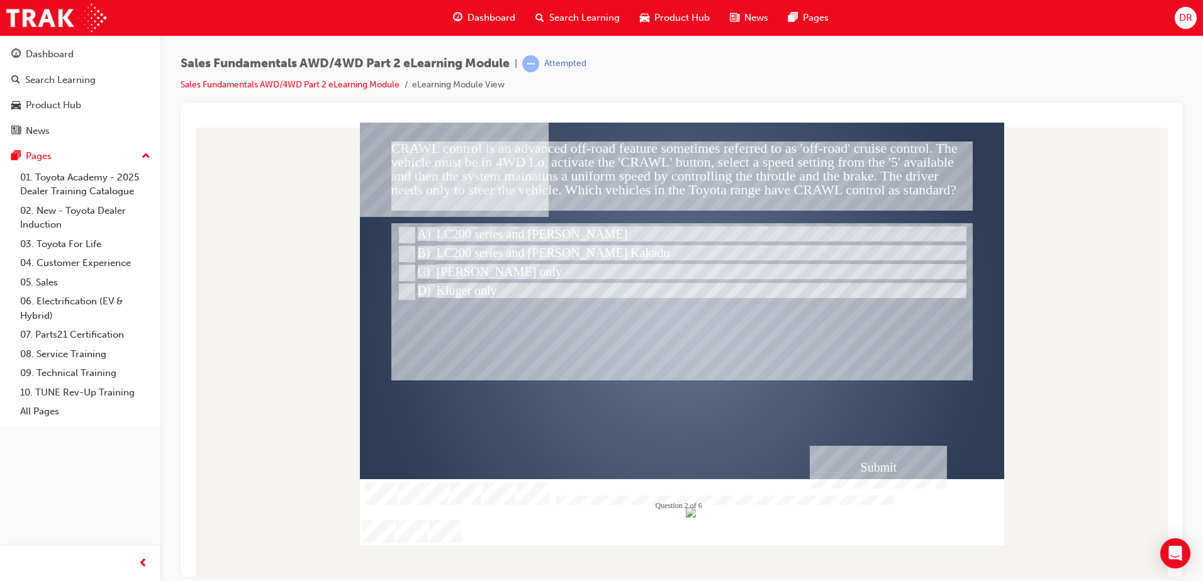
click at [844, 460] on div "Submit" at bounding box center [878, 467] width 137 height 43
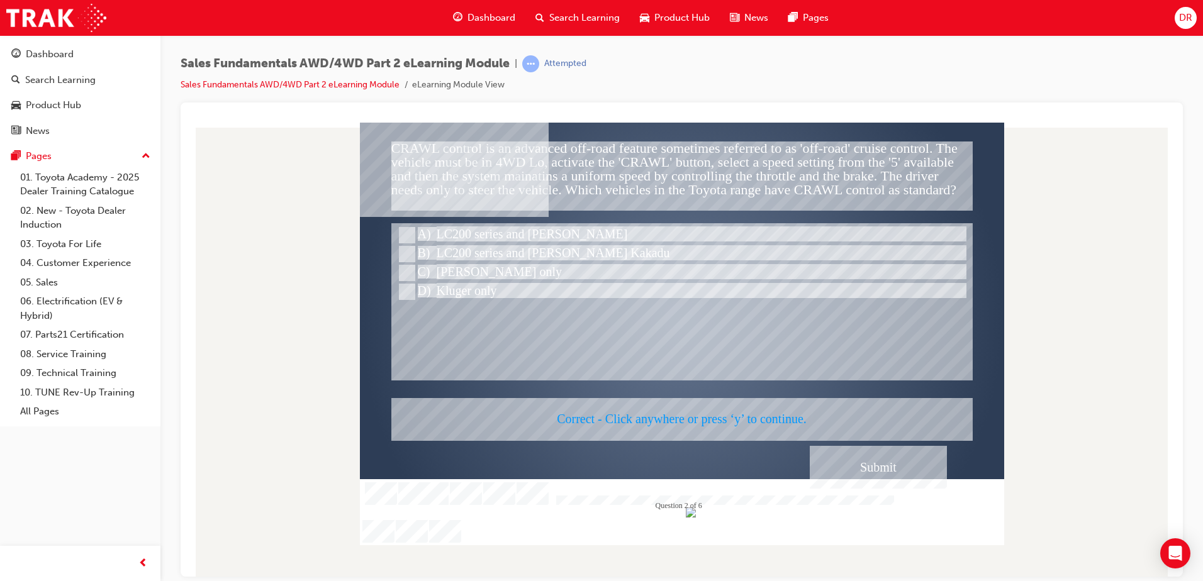
click at [799, 359] on div at bounding box center [682, 333] width 644 height 423
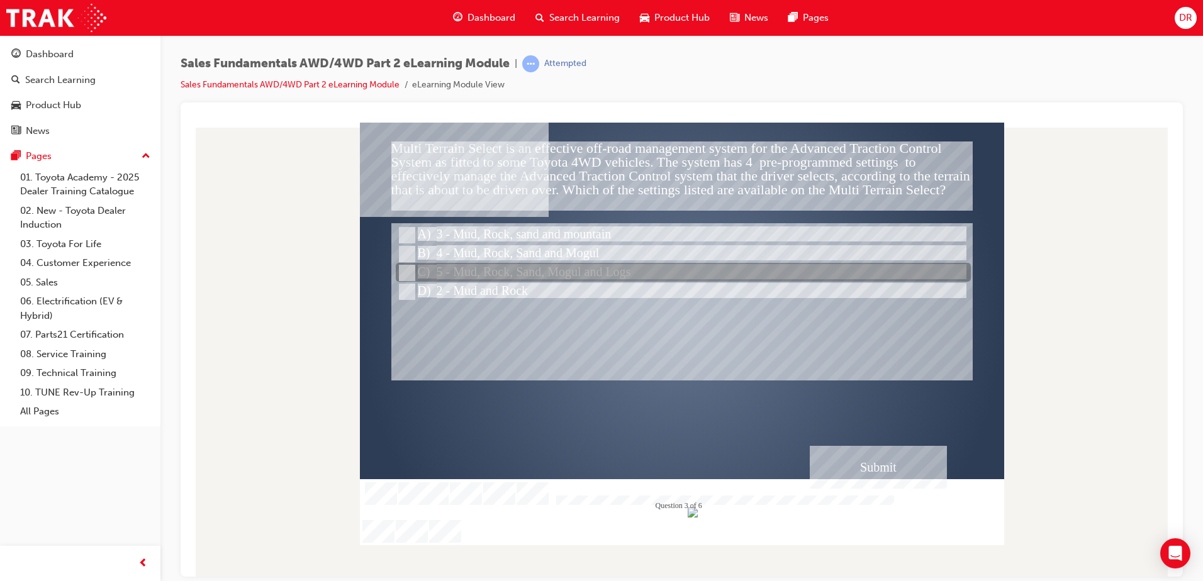
click at [405, 268] on input "5 - Mud, Rock, Sand, Mogul and Logs" at bounding box center [406, 273] width 14 height 14
radio input "true"
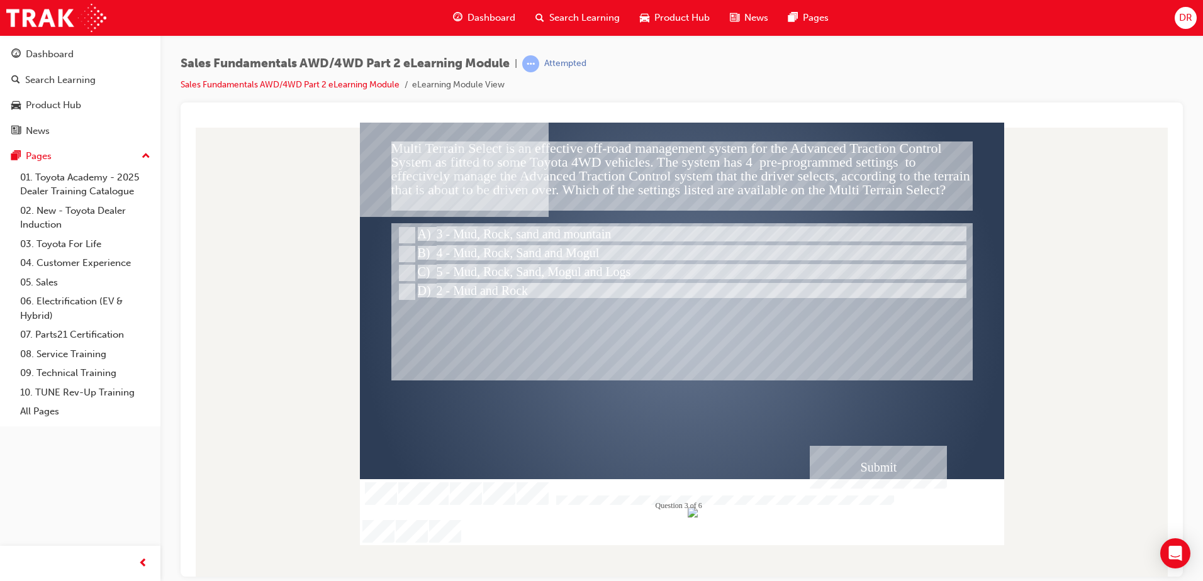
click at [877, 459] on div "Submit" at bounding box center [878, 467] width 137 height 43
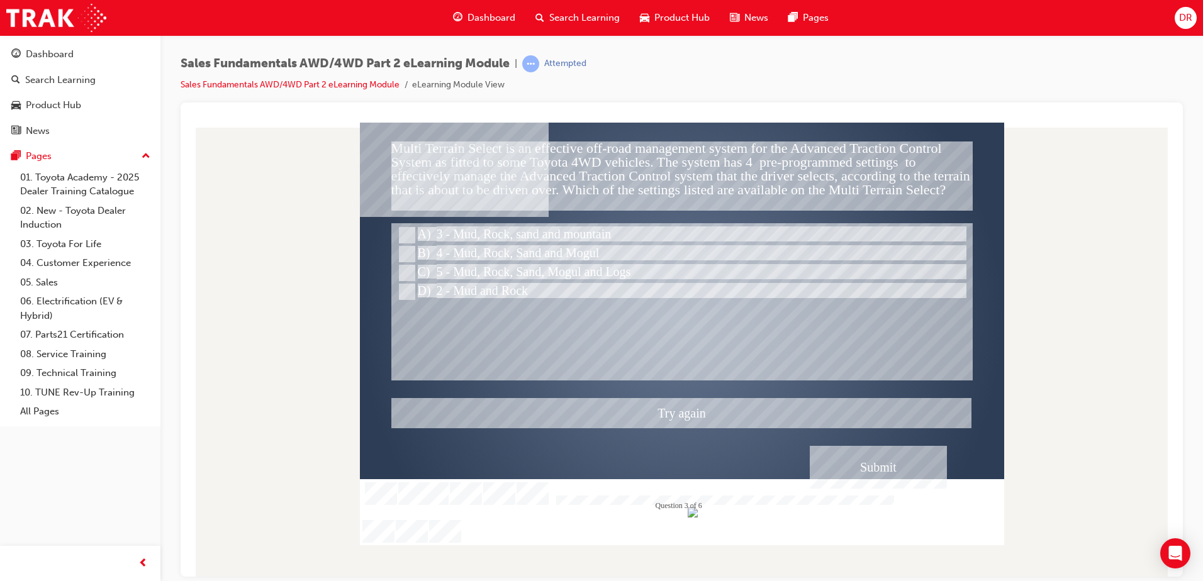
click at [676, 405] on div at bounding box center [682, 333] width 644 height 423
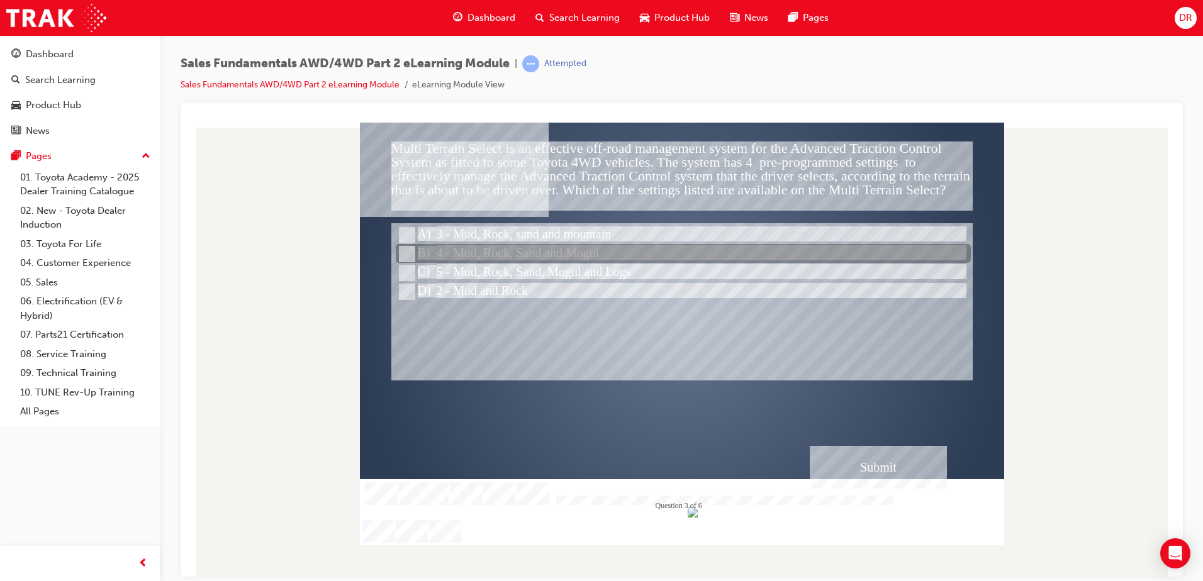
click at [407, 255] on input "4 - Mud, Rock, Sand and Mogul" at bounding box center [406, 254] width 14 height 14
radio input "true"
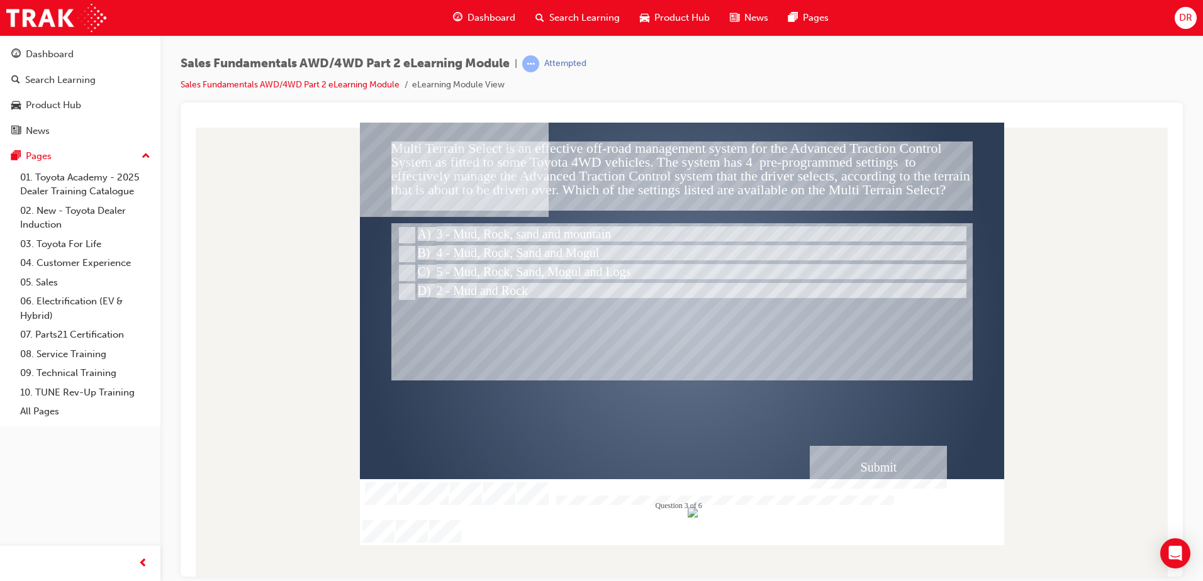
click at [927, 476] on div "Submit" at bounding box center [878, 467] width 137 height 43
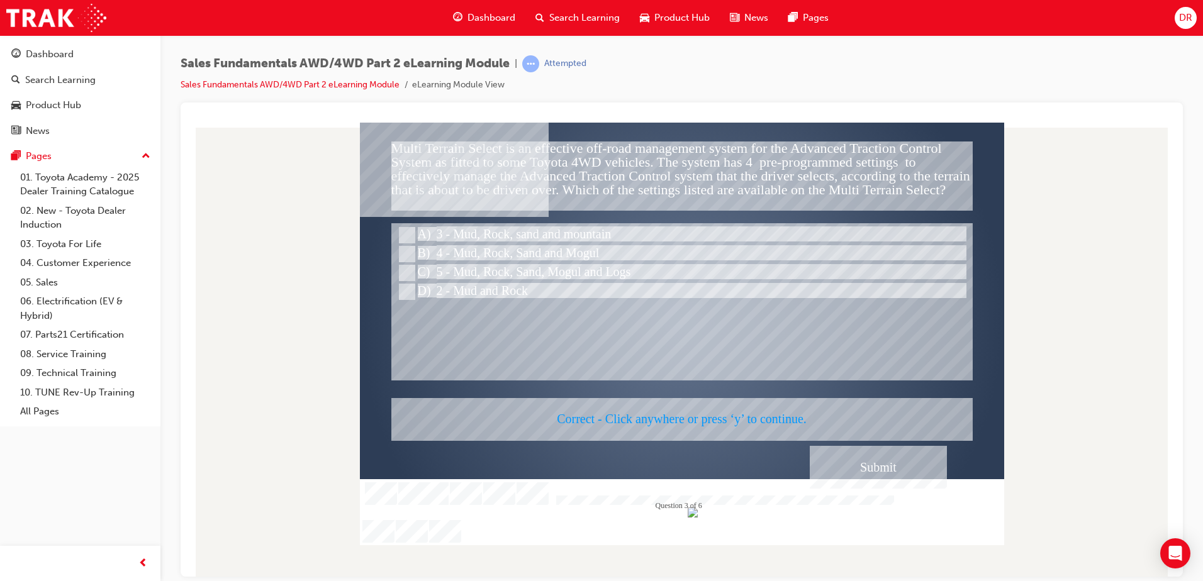
click at [778, 351] on div at bounding box center [682, 333] width 644 height 423
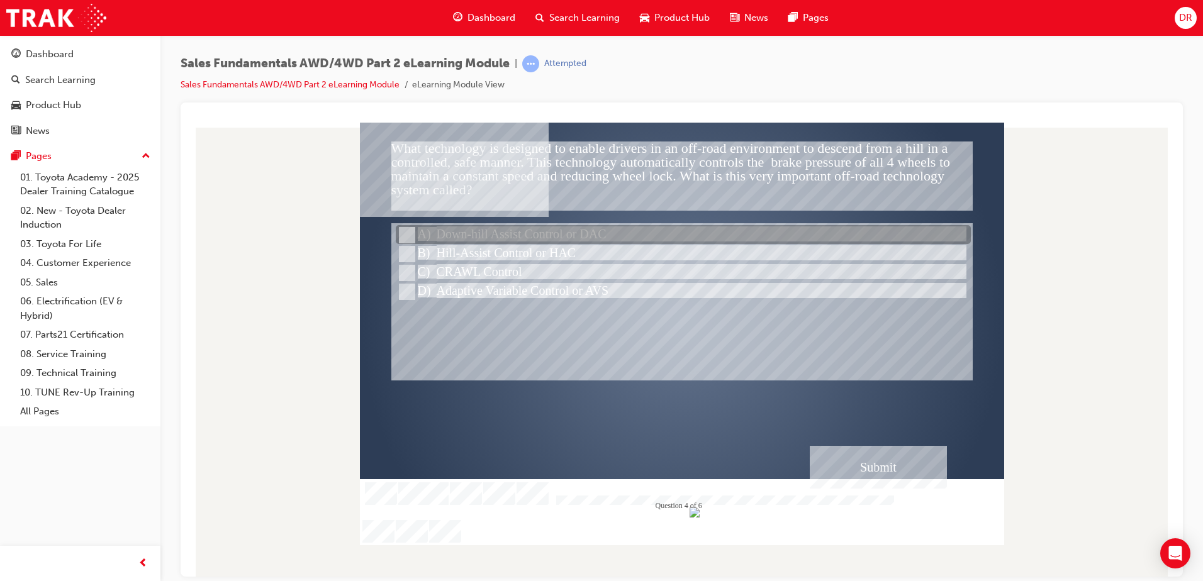
click at [406, 234] on input "Down-hill Assist Control or DAC" at bounding box center [406, 235] width 14 height 14
radio input "true"
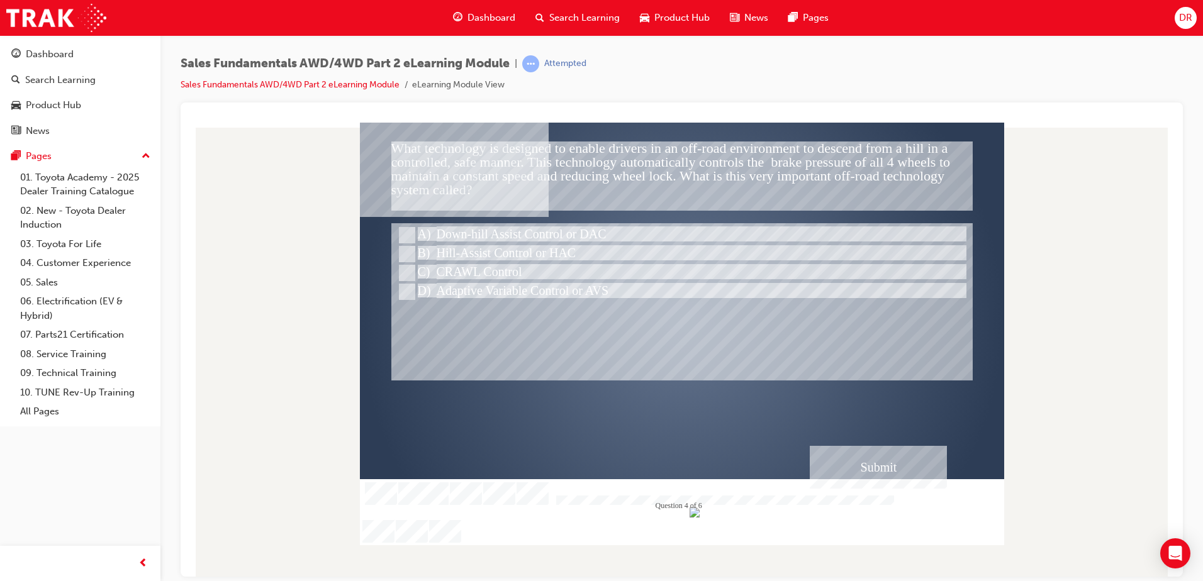
click at [882, 471] on div "Submit" at bounding box center [878, 467] width 137 height 43
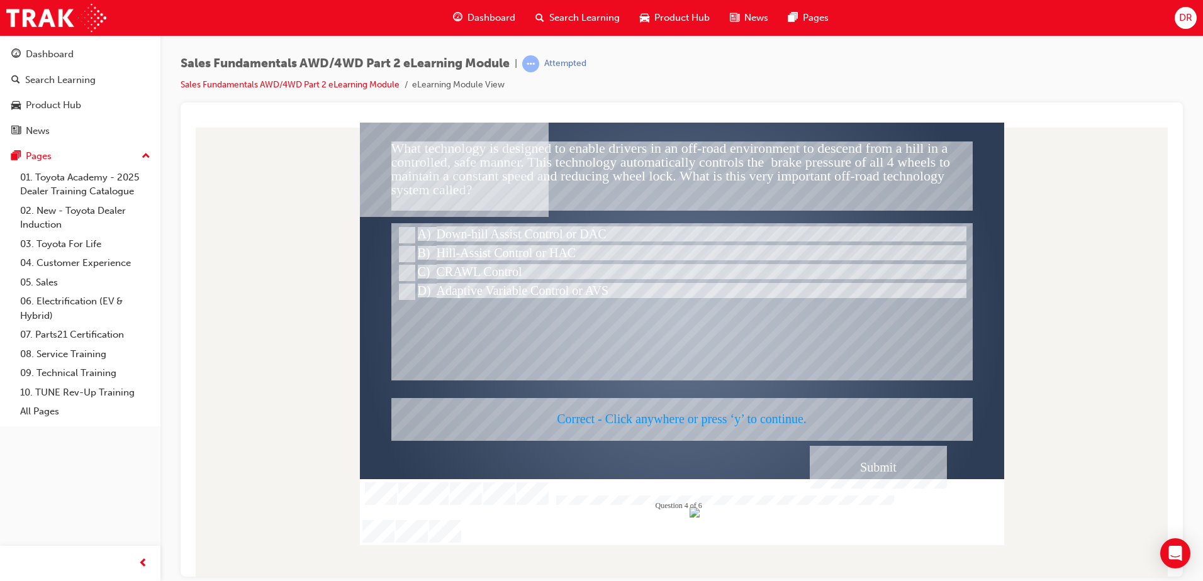
click at [726, 374] on div at bounding box center [682, 333] width 644 height 423
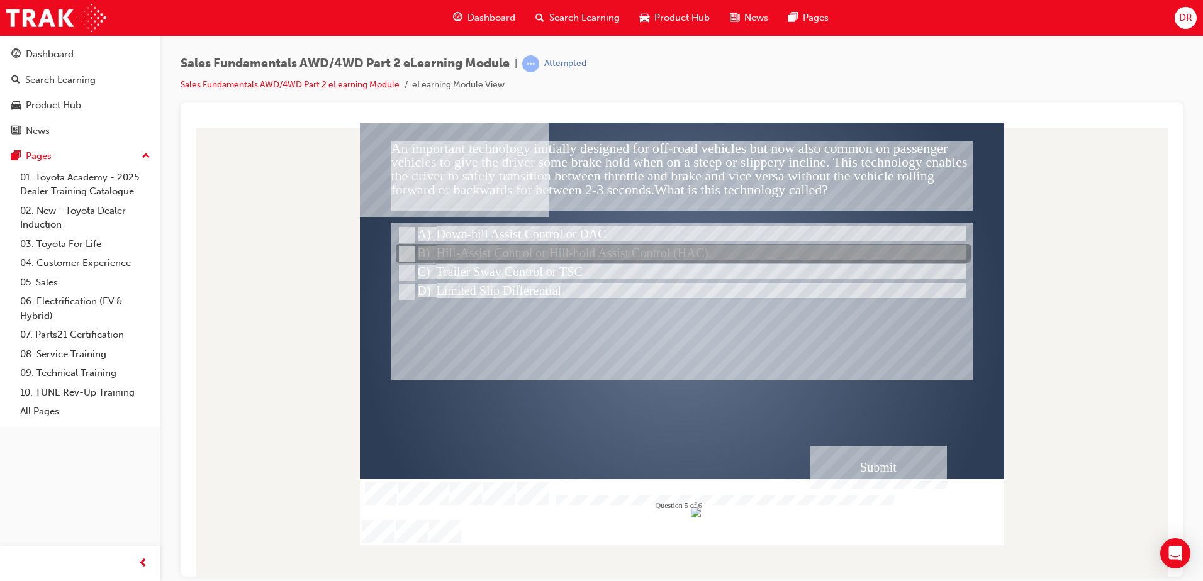
click at [405, 253] on input "Hill-Assist Control or Hill-hold Assist Control (HAC)" at bounding box center [406, 254] width 14 height 14
radio input "true"
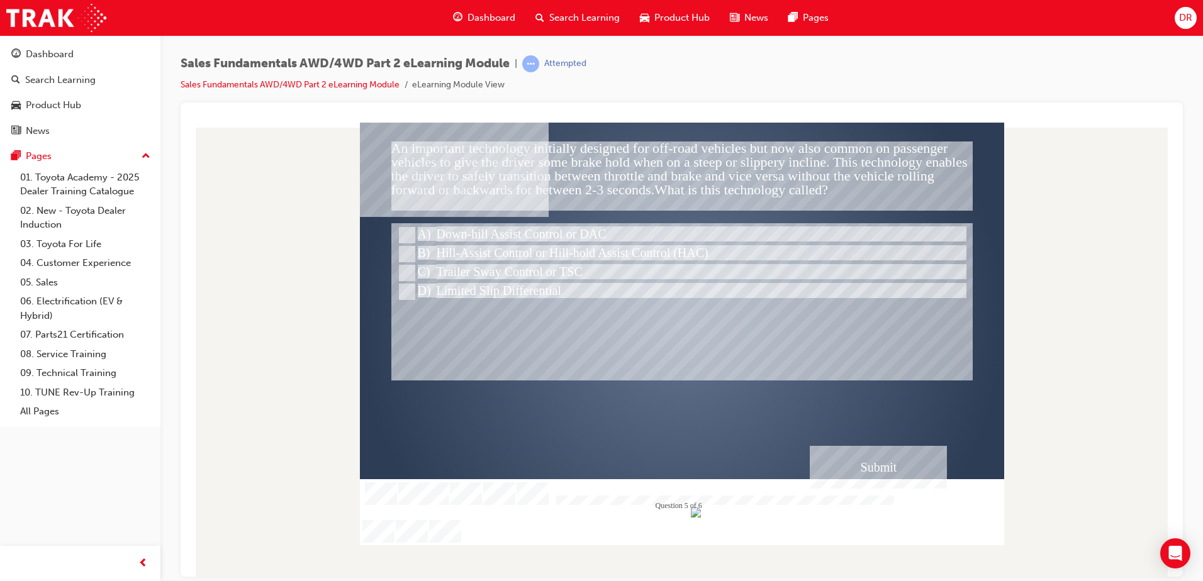
click at [820, 471] on div "Submit" at bounding box center [878, 467] width 137 height 43
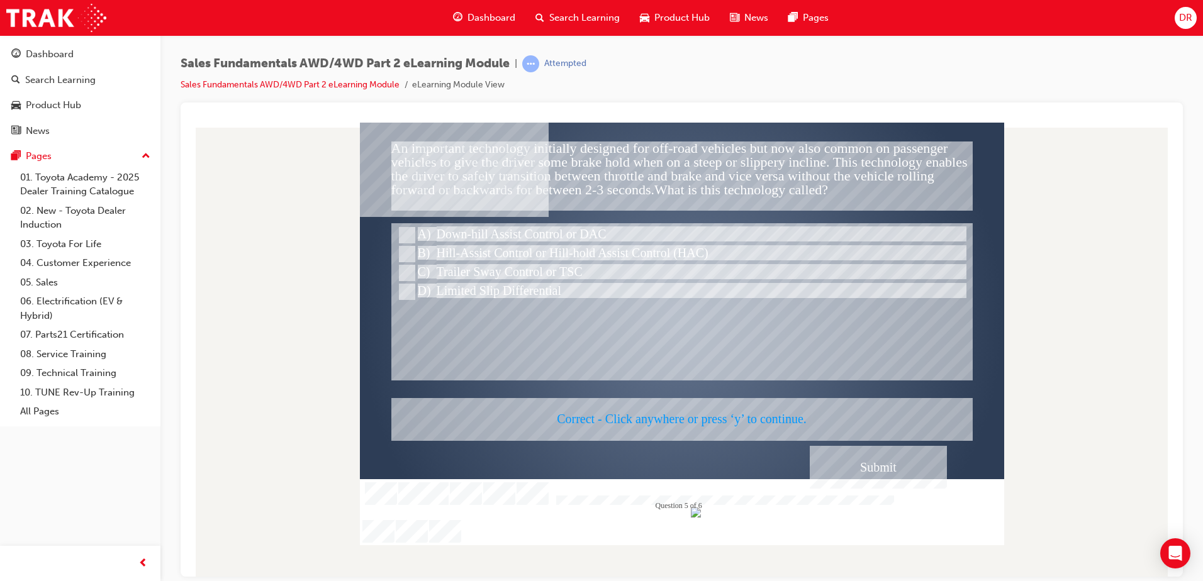
click at [738, 371] on div at bounding box center [682, 333] width 644 height 423
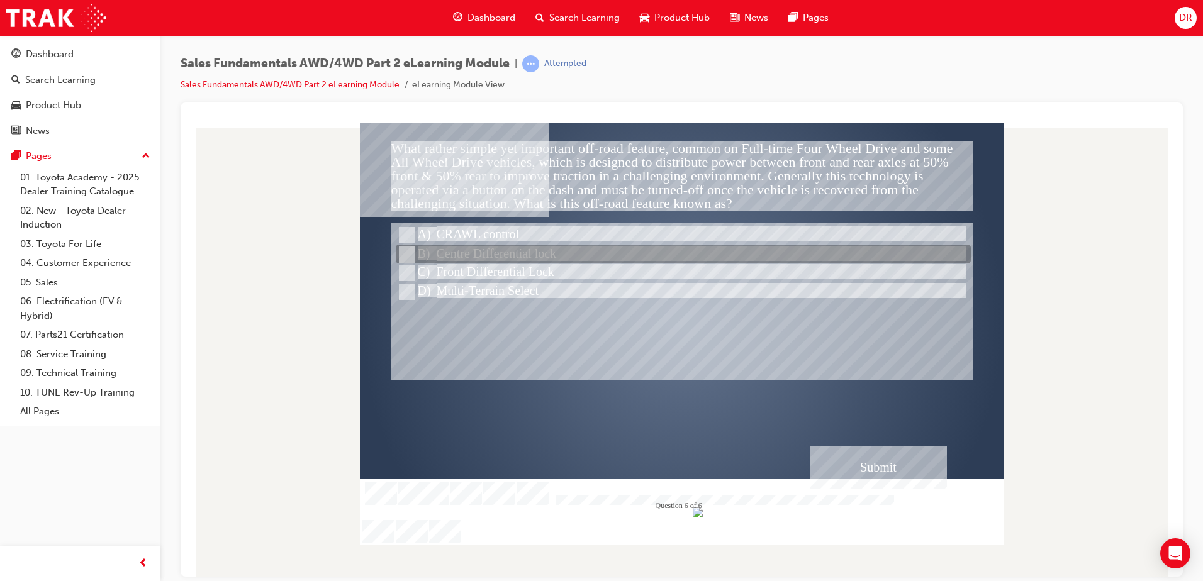
click at [407, 253] on input "Centre Differential lock" at bounding box center [406, 255] width 14 height 14
radio input "true"
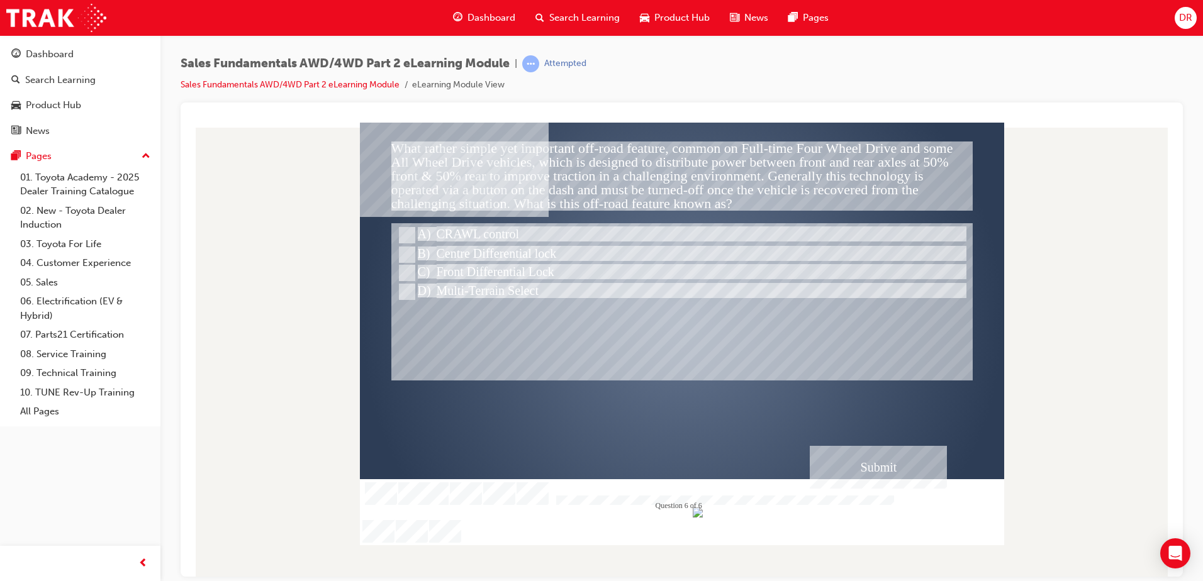
click at [847, 479] on div "Submit" at bounding box center [878, 467] width 137 height 43
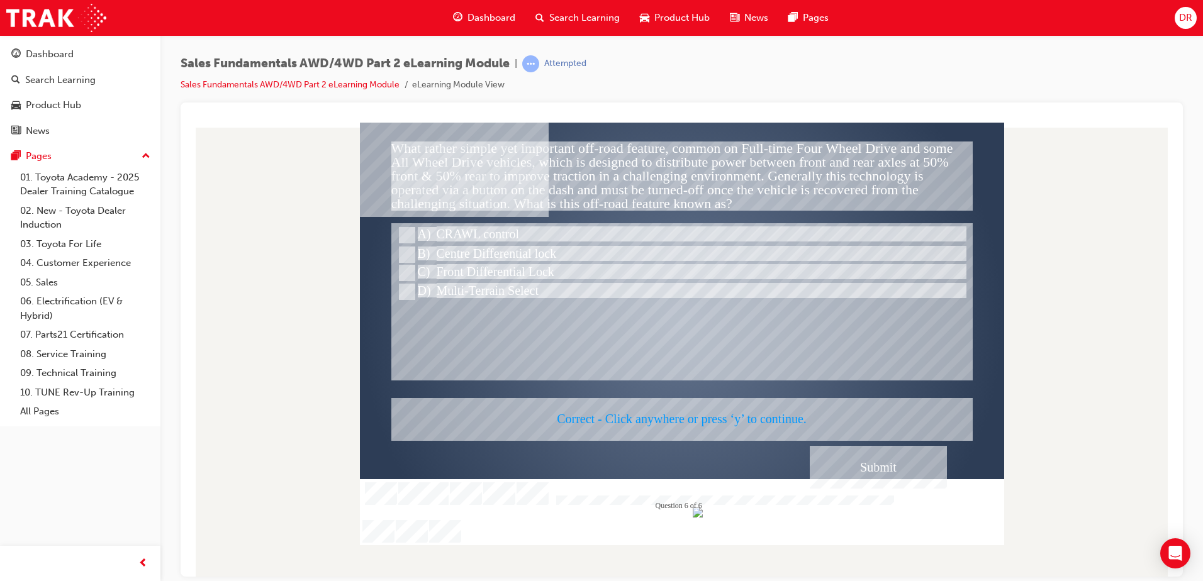
click at [794, 359] on div at bounding box center [682, 333] width 644 height 423
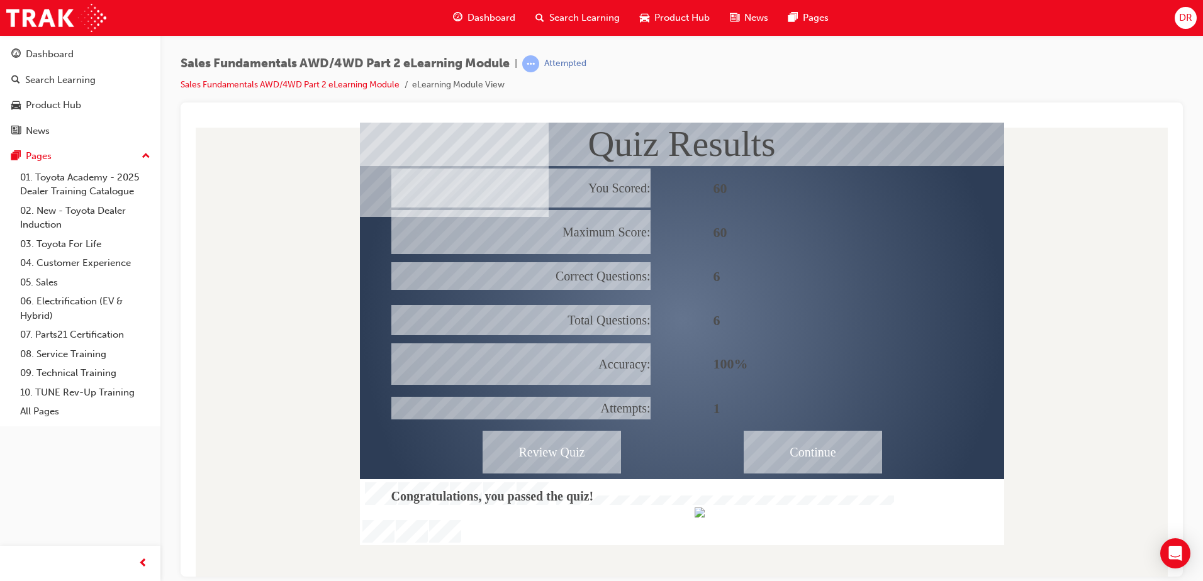
click at [806, 466] on div "Continue" at bounding box center [813, 451] width 138 height 43
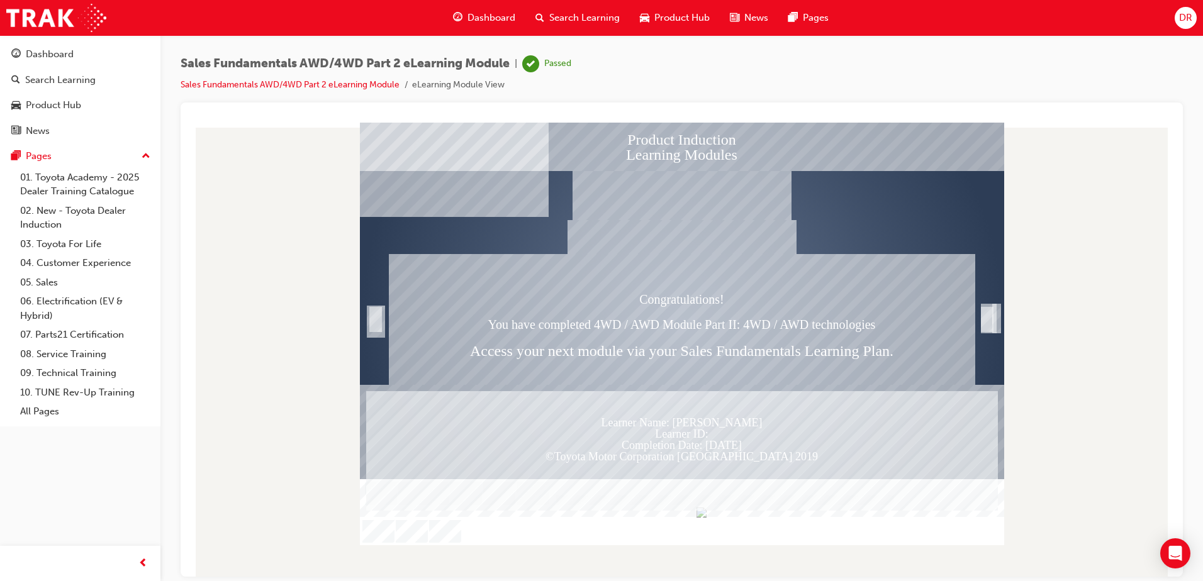
click at [987, 320] on div "Trigger this button to exit" at bounding box center [987, 333] width 13 height 27
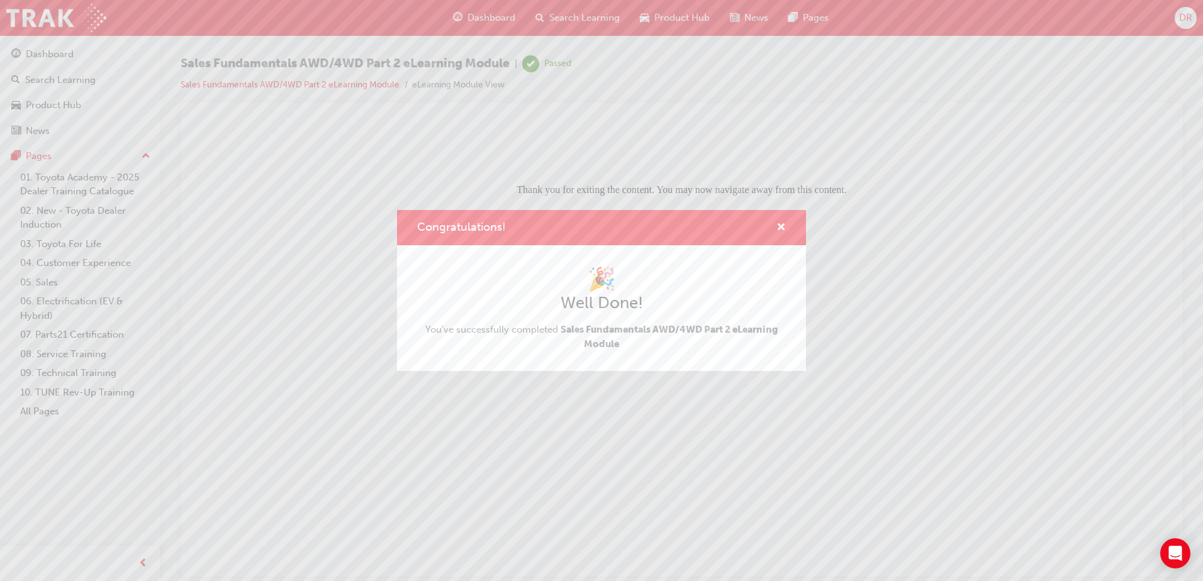
click at [38, 283] on div "Congratulations! 🎉 Well Done! You've successfully completed Sales Fundamentals …" at bounding box center [601, 290] width 1203 height 581
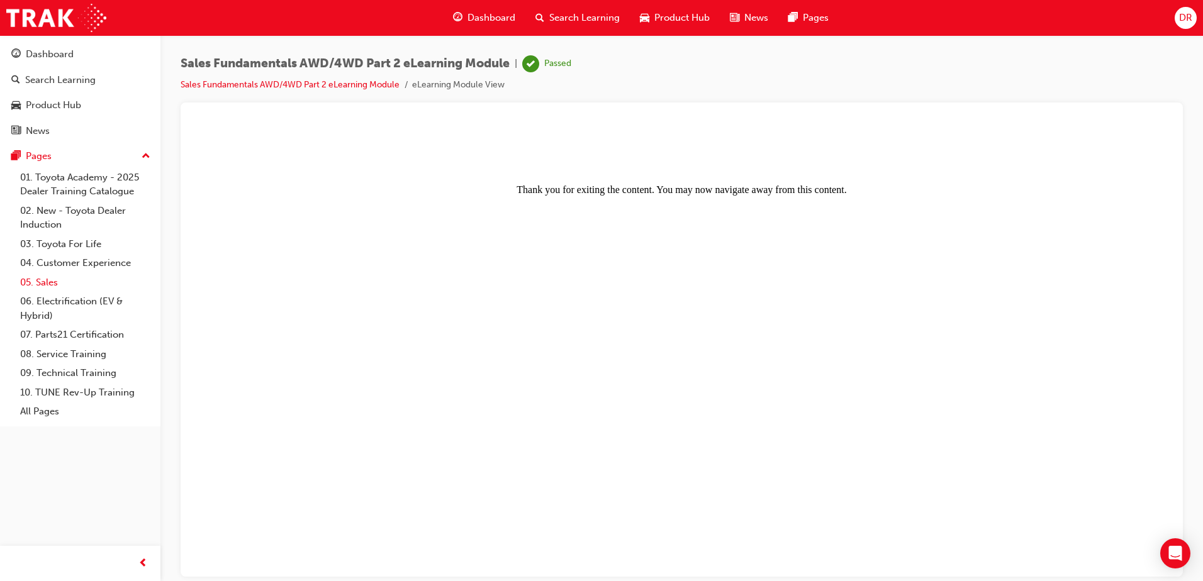
click at [48, 278] on link "05. Sales" at bounding box center [85, 283] width 140 height 20
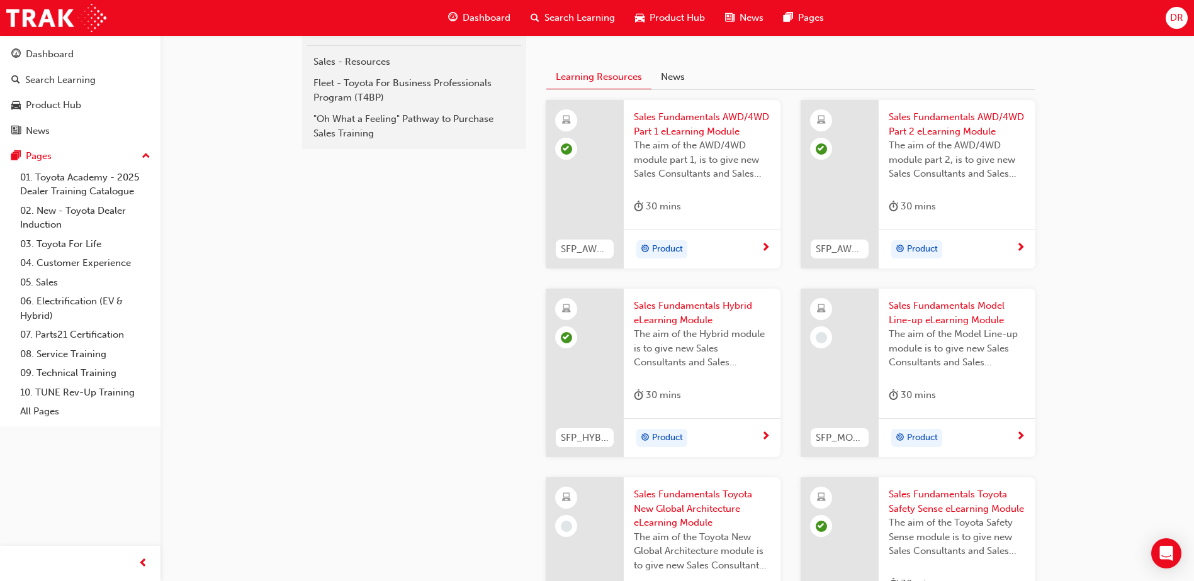
scroll to position [315, 0]
click at [943, 319] on span "Sales Fundamentals Model Line-up eLearning Module" at bounding box center [957, 312] width 137 height 28
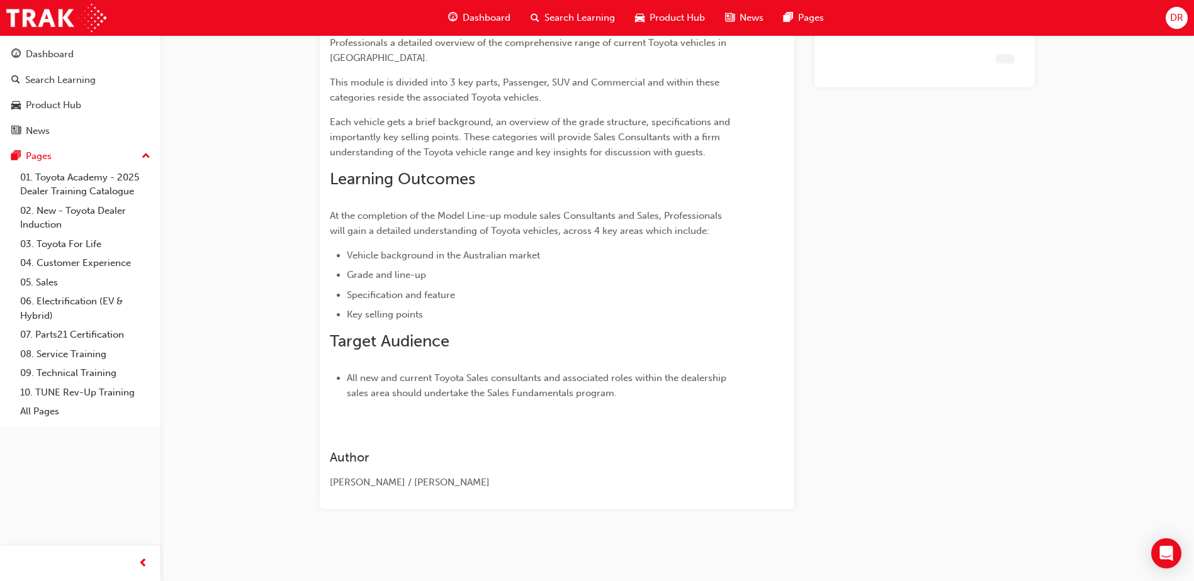
scroll to position [152, 0]
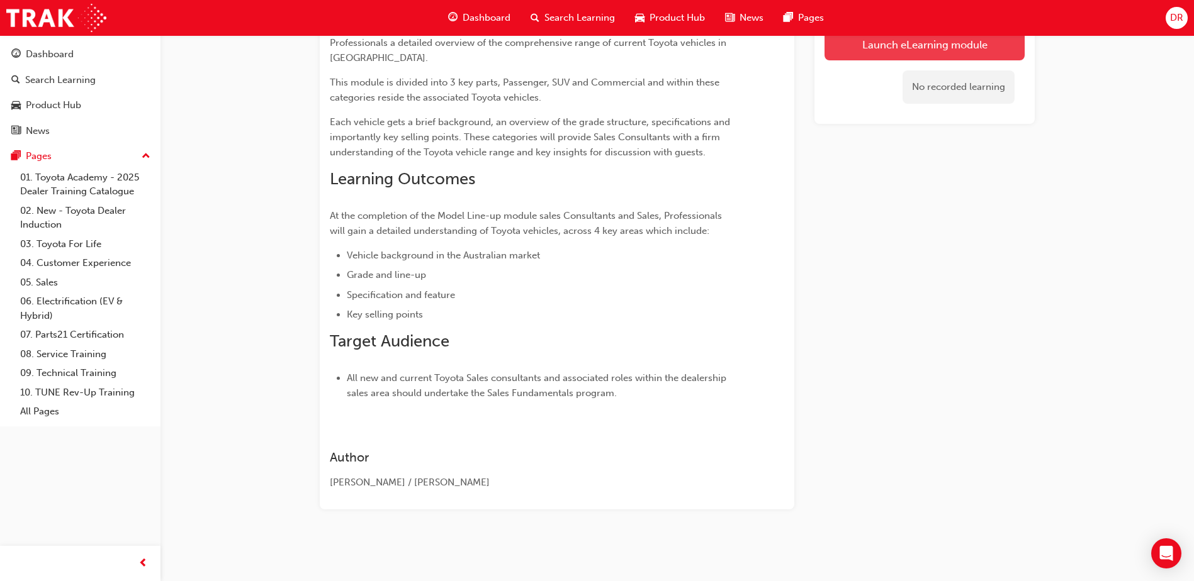
click at [875, 45] on link "Launch eLearning module" at bounding box center [924, 44] width 200 height 31
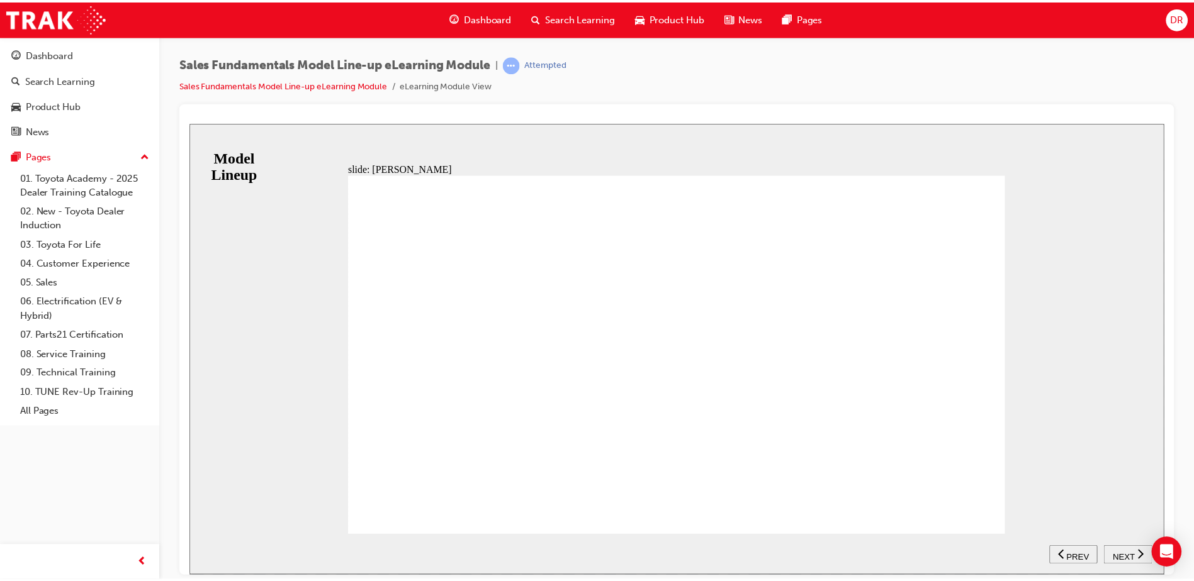
scroll to position [145, 0]
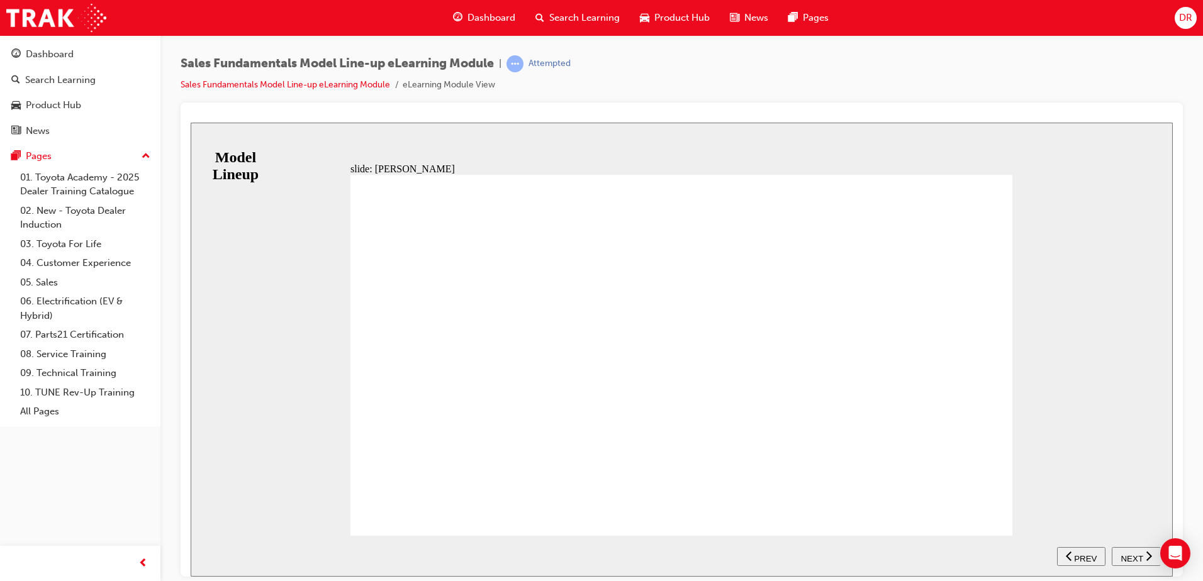
click at [1122, 554] on span "NEXT" at bounding box center [1132, 558] width 22 height 9
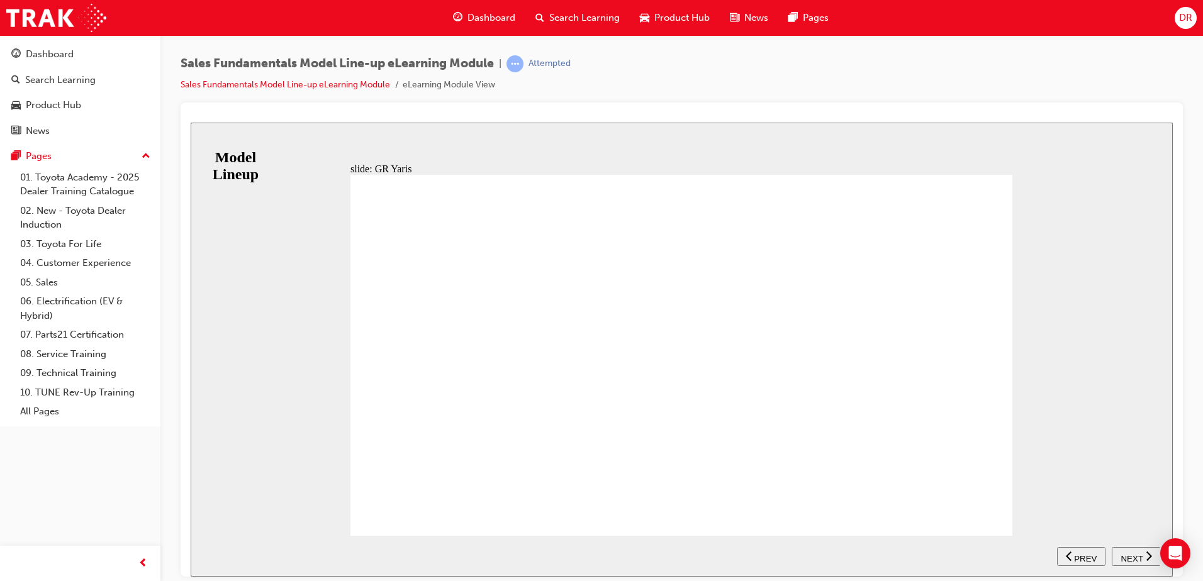
click at [1139, 555] on span "NEXT" at bounding box center [1132, 558] width 22 height 9
click at [52, 302] on link "06. Electrification (EV & Hybrid)" at bounding box center [85, 308] width 140 height 33
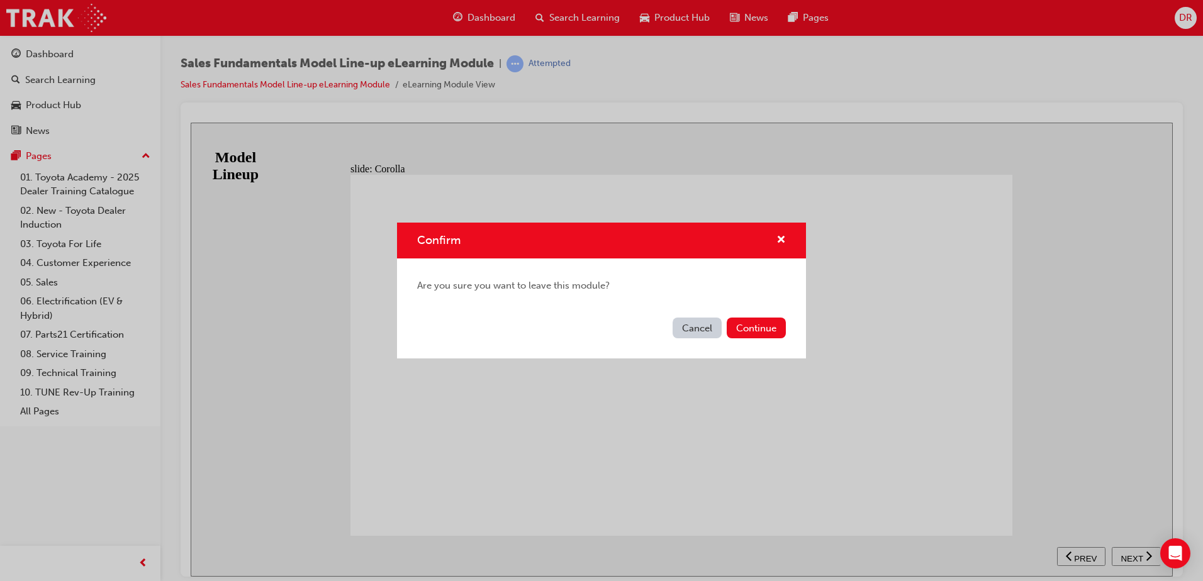
click at [741, 330] on button "Continue" at bounding box center [756, 328] width 59 height 21
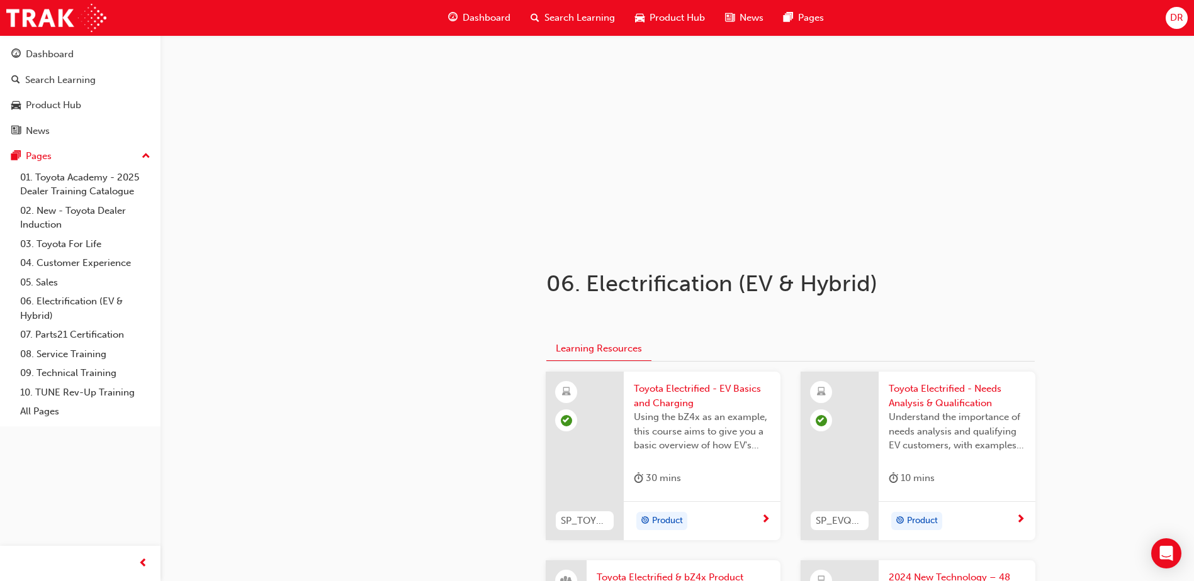
scroll to position [63, 0]
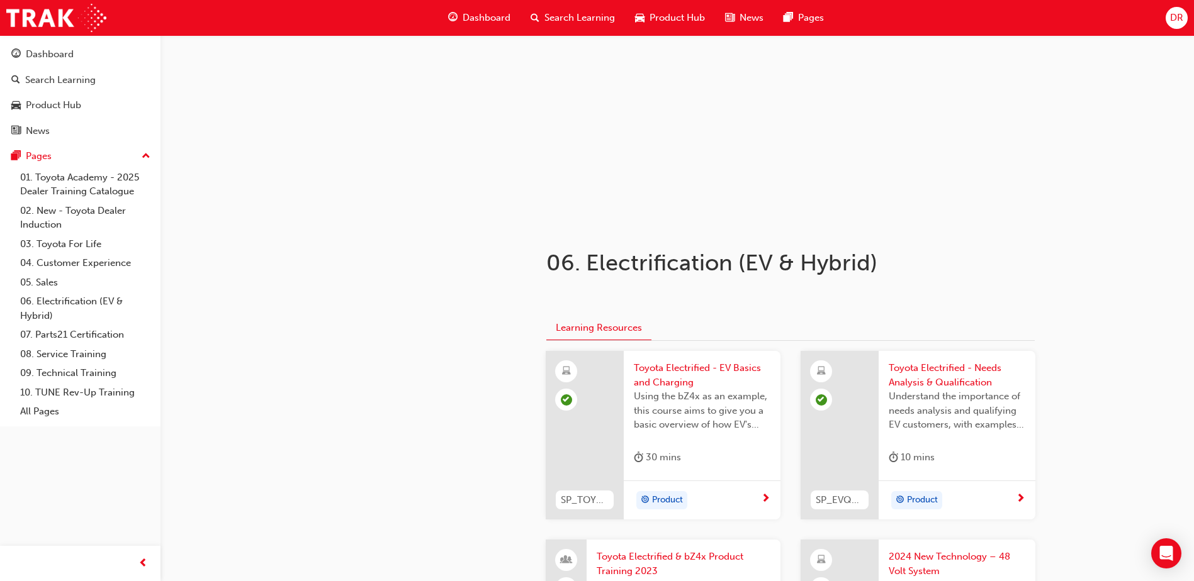
click at [663, 371] on span "Toyota Electrified - EV Basics and Charging" at bounding box center [702, 375] width 137 height 28
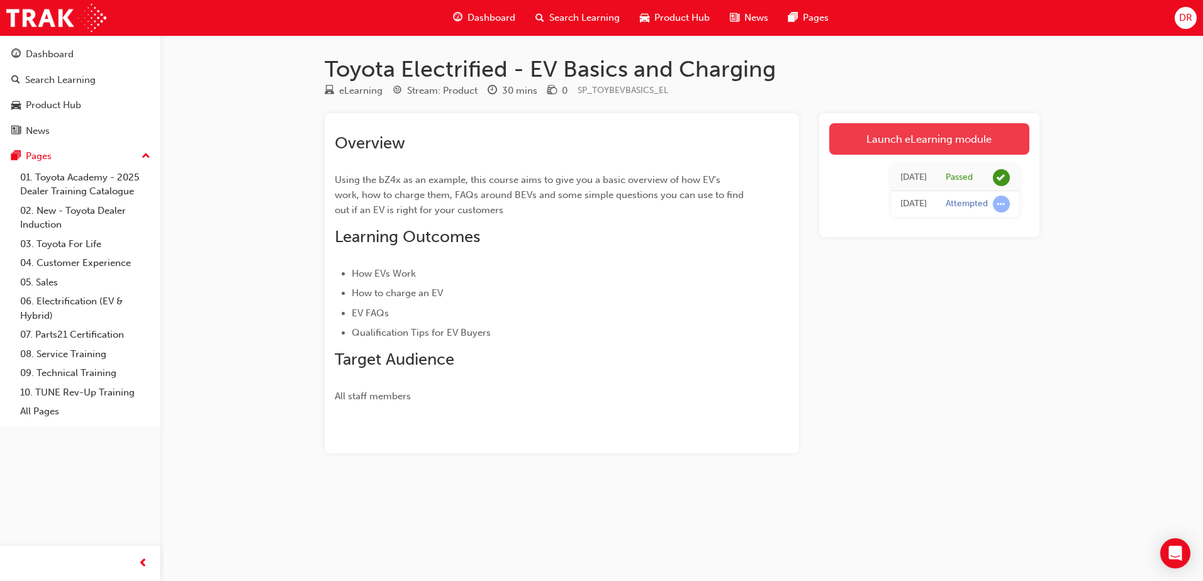
click at [884, 137] on link "Launch eLearning module" at bounding box center [929, 138] width 200 height 31
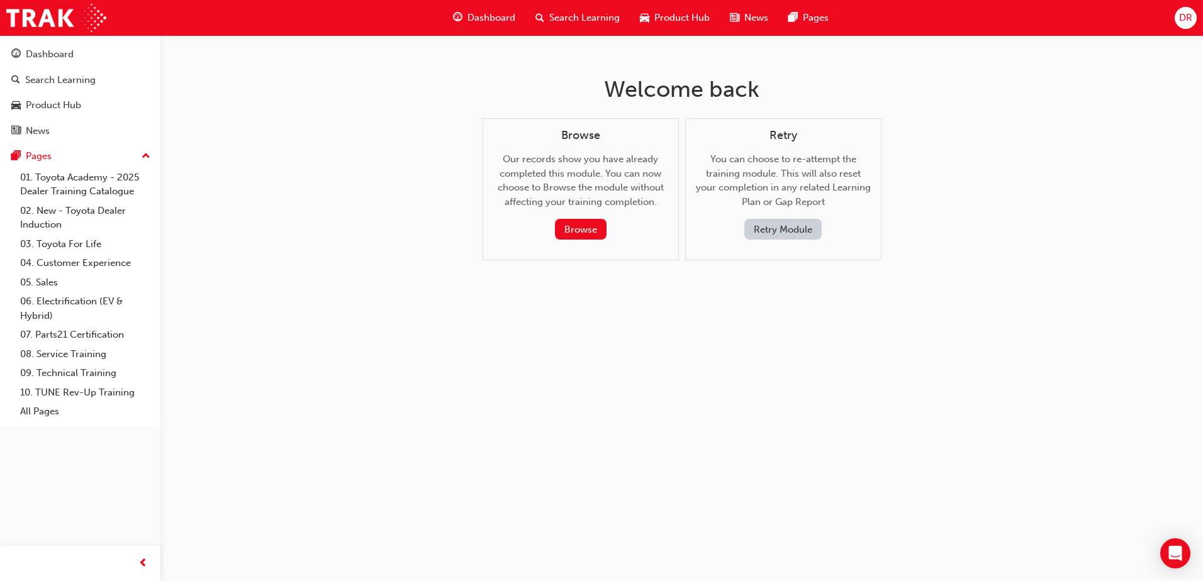
click at [667, 16] on span "Product Hub" at bounding box center [681, 18] width 55 height 14
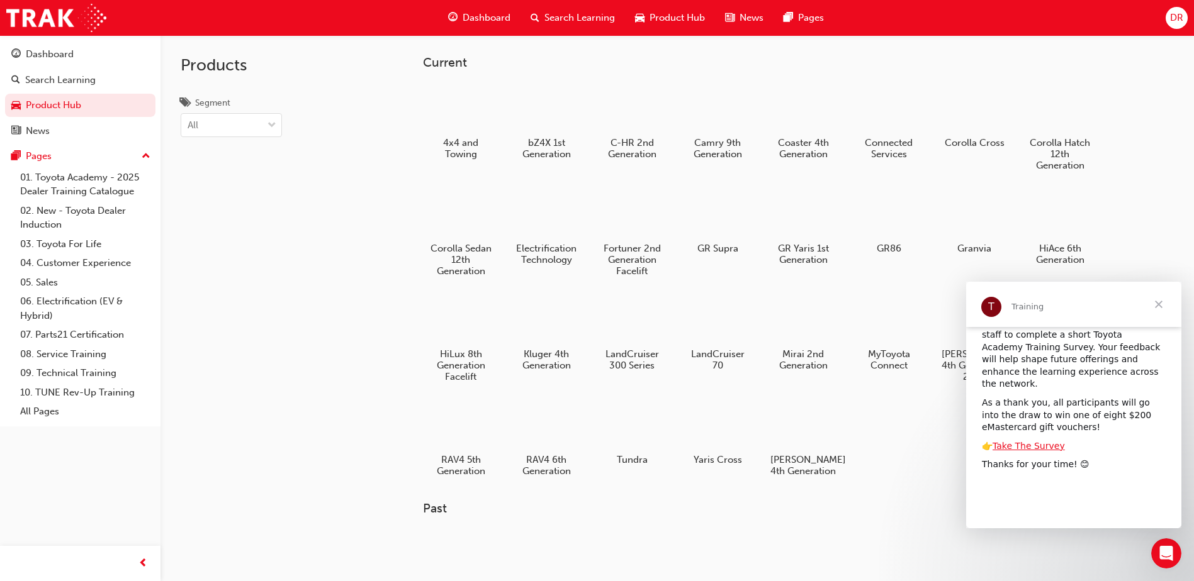
scroll to position [126, 0]
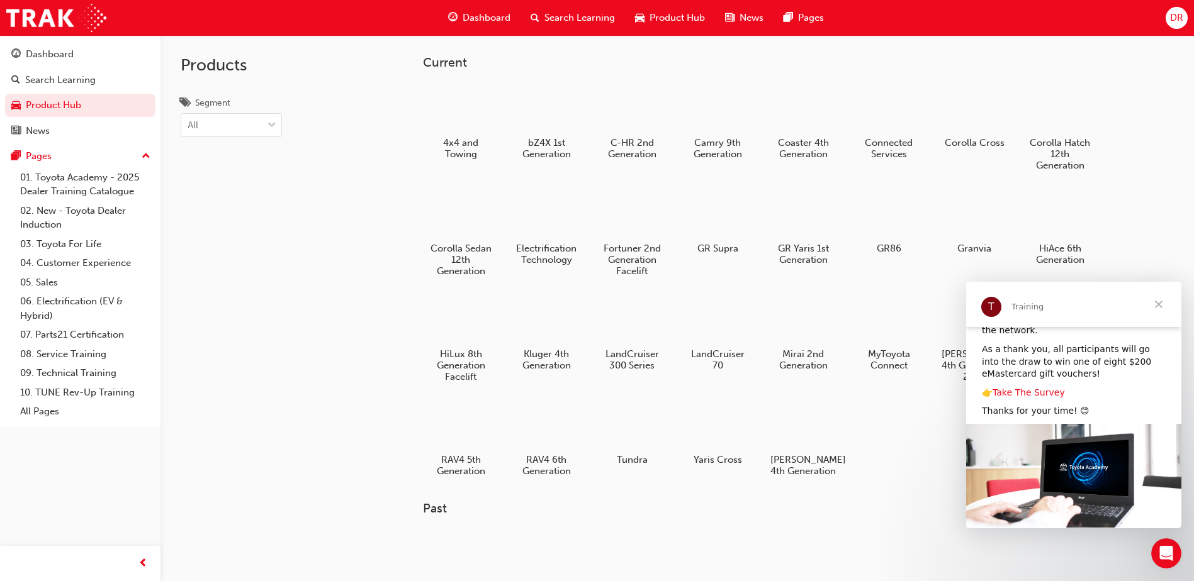
click at [1013, 388] on link "Take The Survey" at bounding box center [1028, 393] width 72 height 10
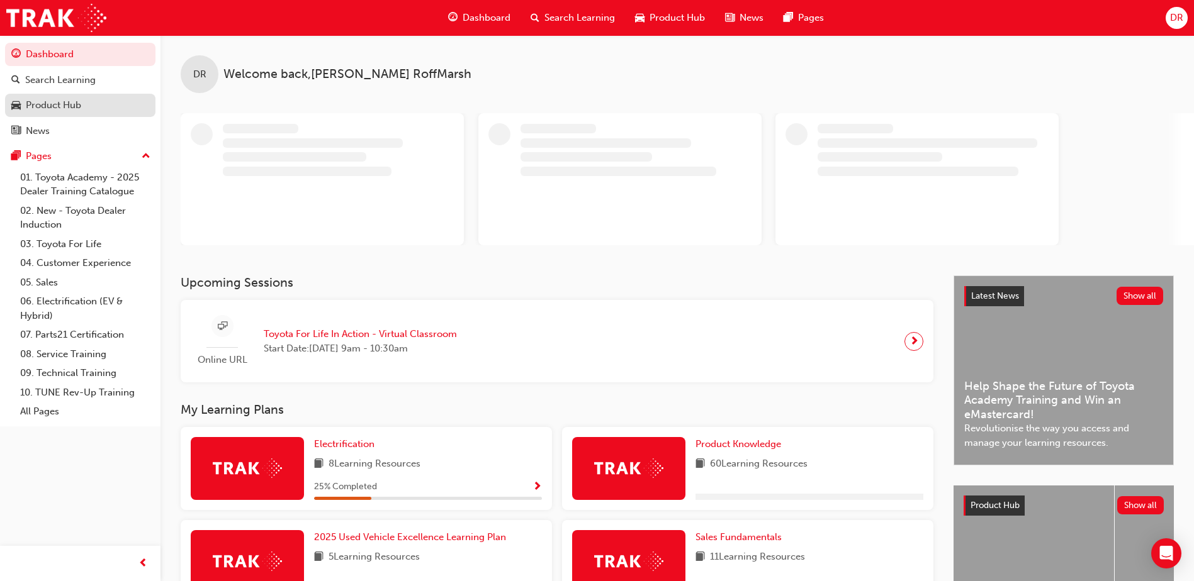
click at [53, 110] on div "Product Hub" at bounding box center [53, 105] width 55 height 14
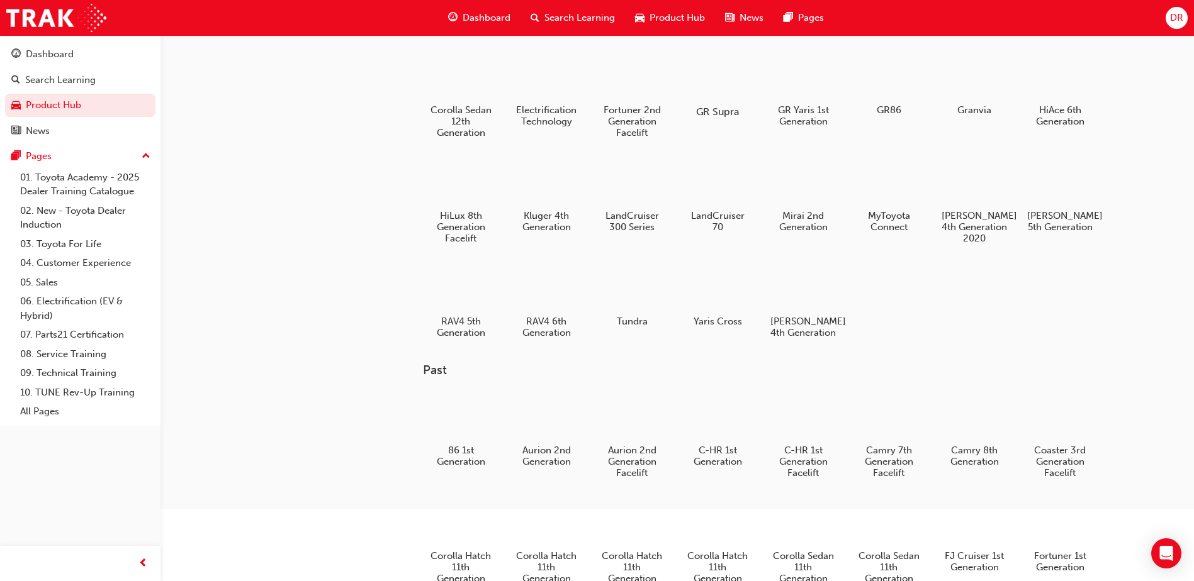
scroll to position [189, 0]
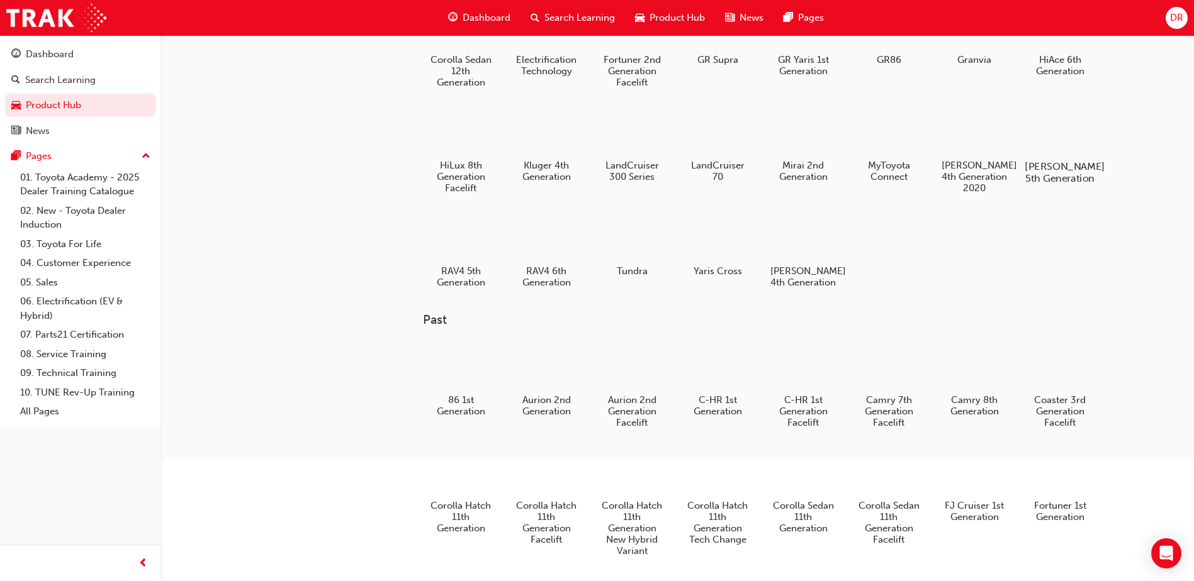
click at [1057, 125] on div at bounding box center [1060, 130] width 70 height 50
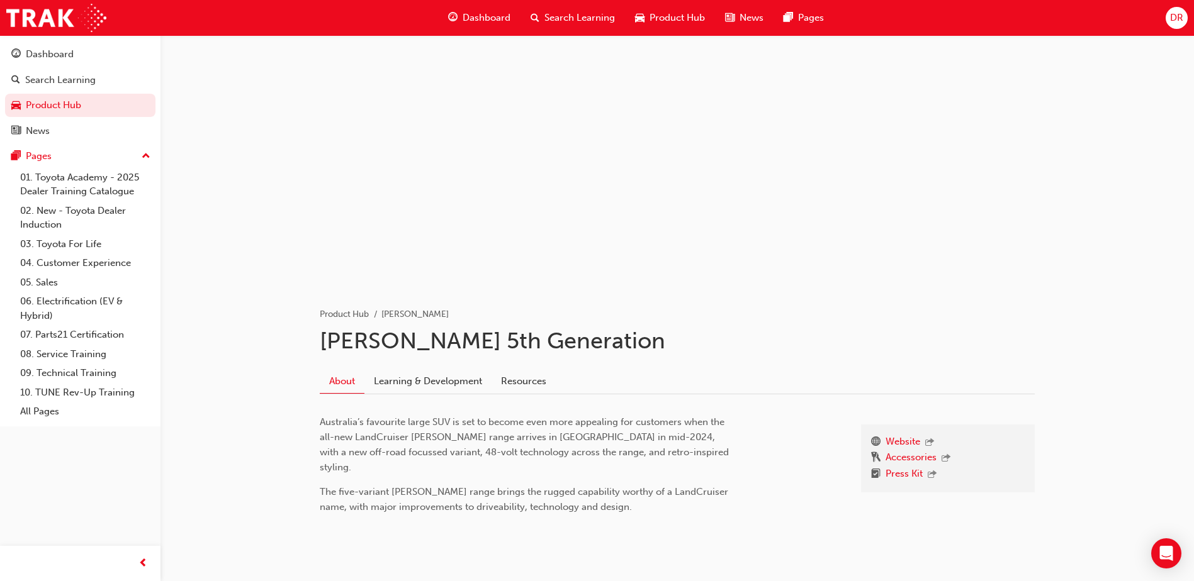
scroll to position [23, 0]
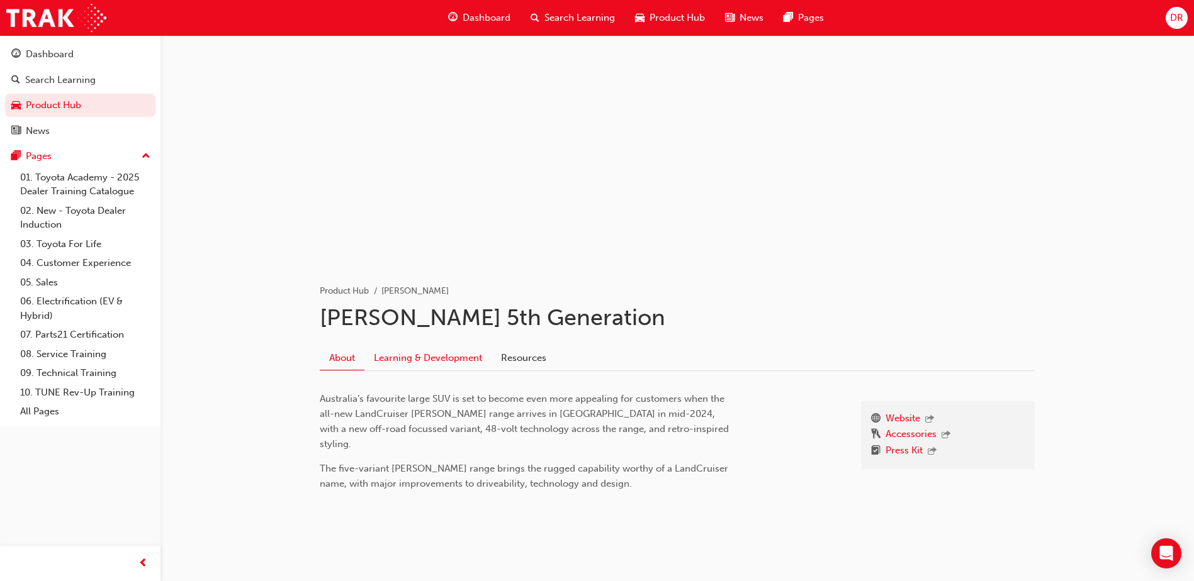
click at [422, 357] on link "Learning & Development" at bounding box center [427, 358] width 127 height 24
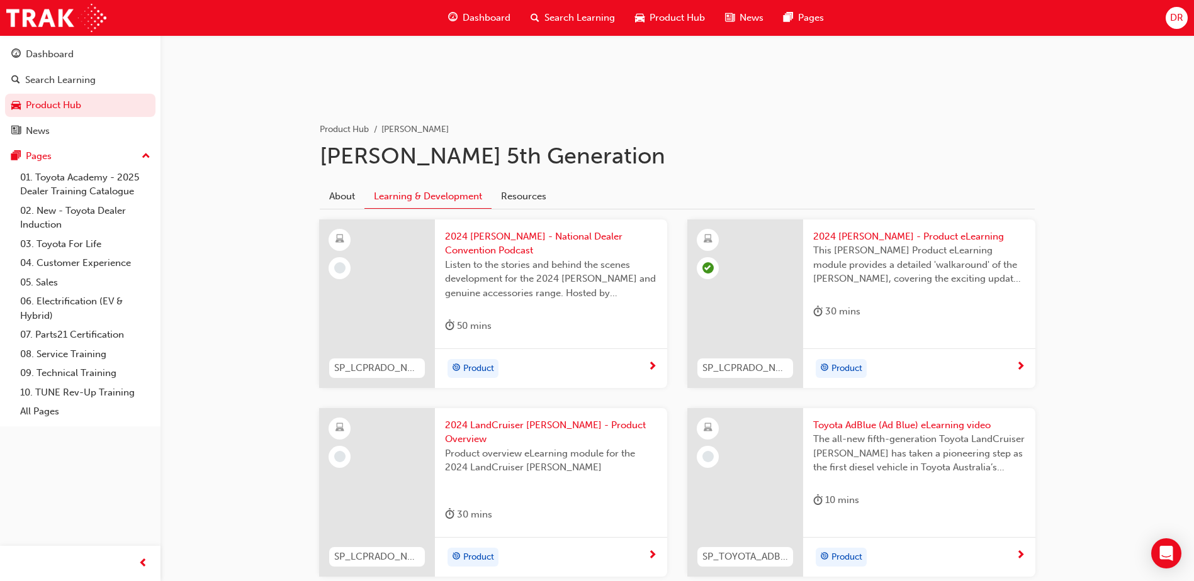
scroll to position [189, 0]
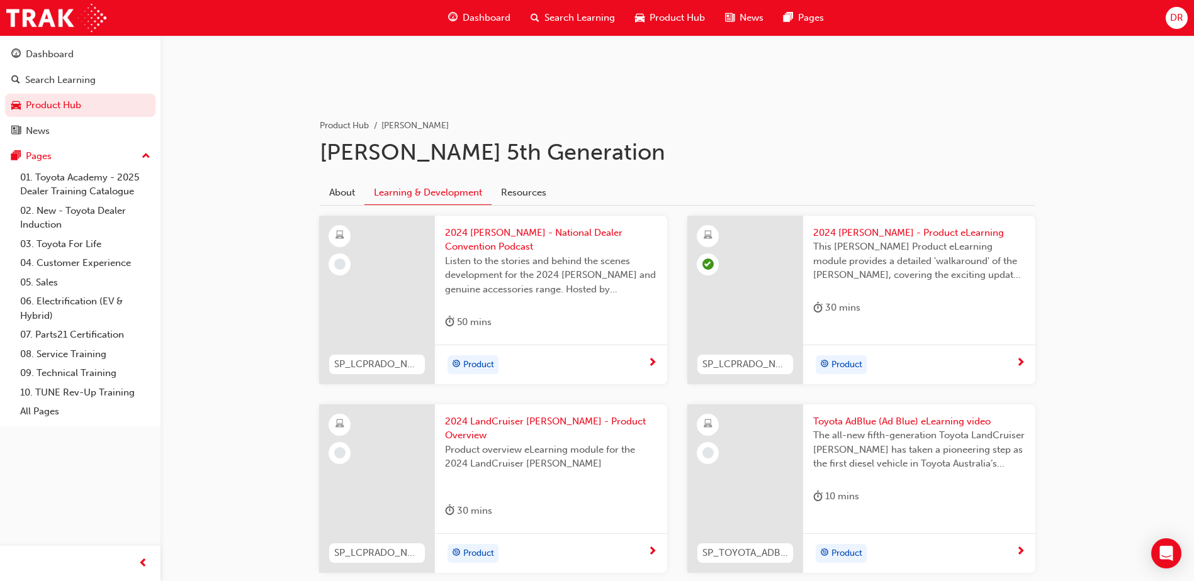
click at [491, 233] on span "2024 LC Prado - National Dealer Convention Podcast" at bounding box center [551, 240] width 212 height 28
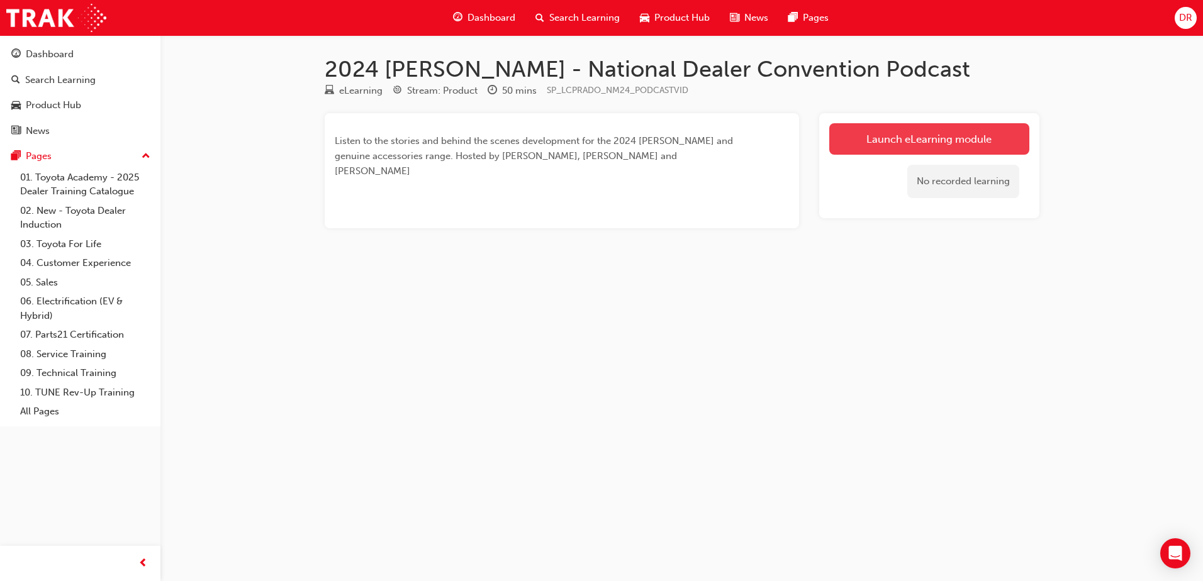
click at [879, 144] on link "Launch eLearning module" at bounding box center [929, 138] width 200 height 31
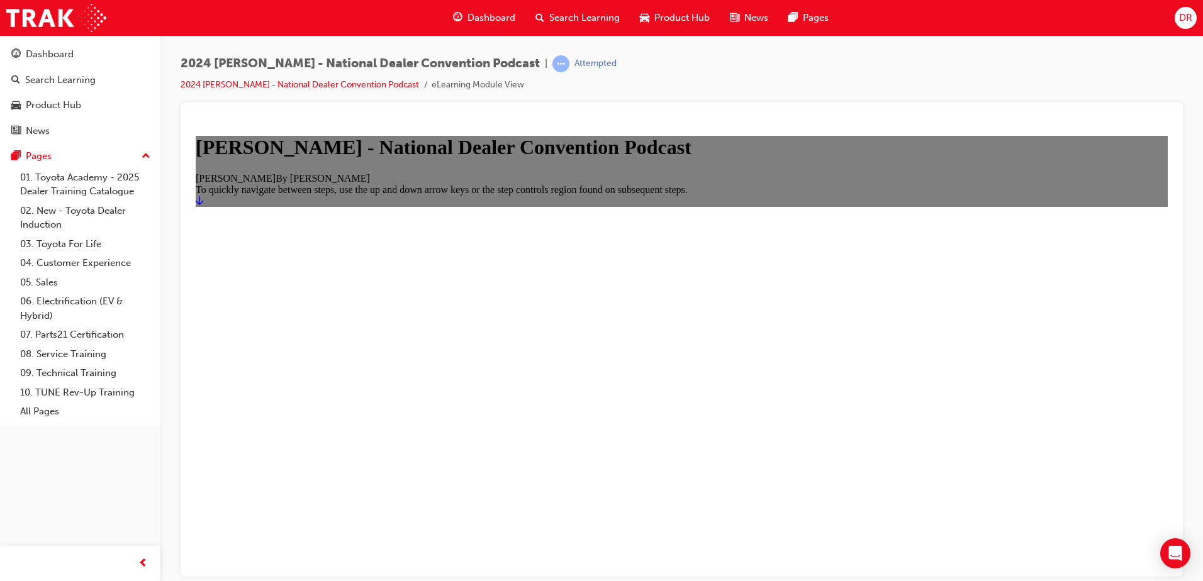
click at [203, 205] on icon "Start" at bounding box center [200, 200] width 8 height 9
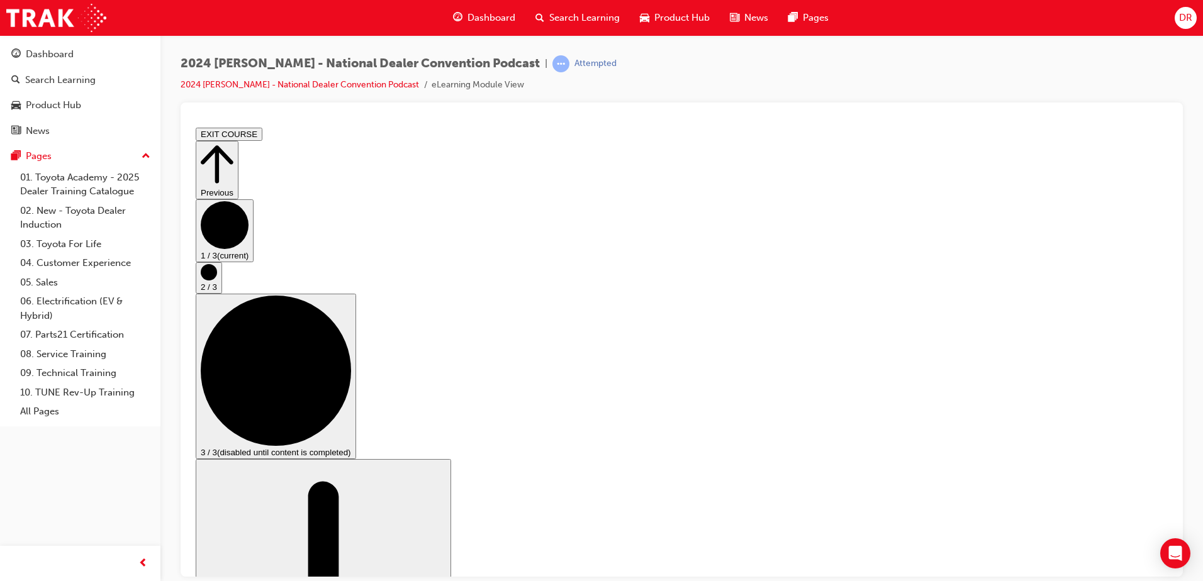
click at [217, 280] on circle "Step controls" at bounding box center [209, 272] width 16 height 16
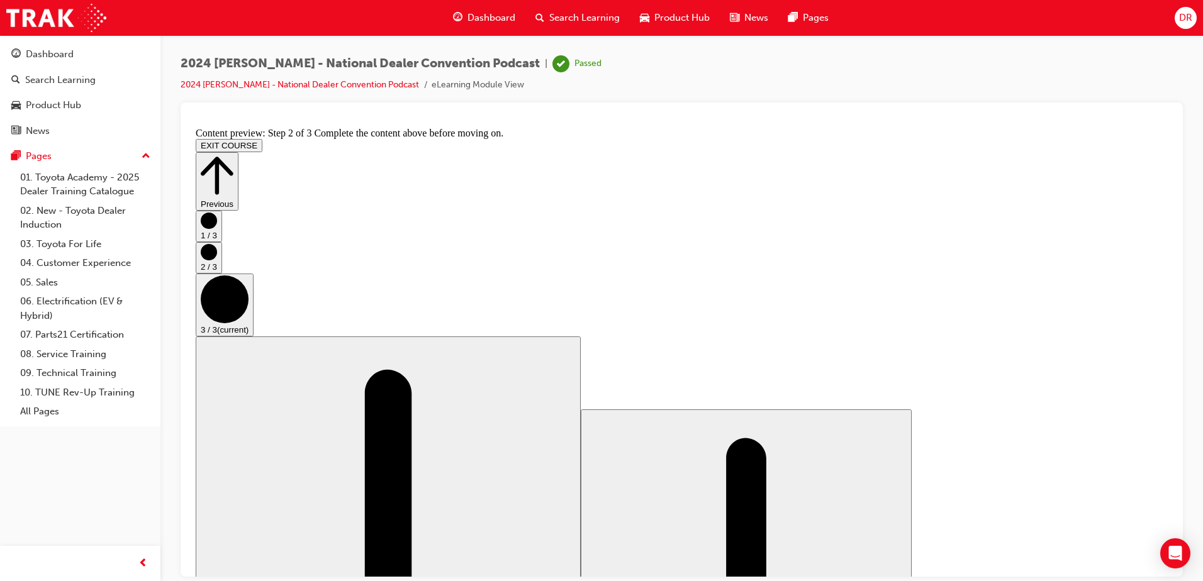
click at [217, 260] on circle "Step controls" at bounding box center [209, 252] width 16 height 16
